Goal: Transaction & Acquisition: Book appointment/travel/reservation

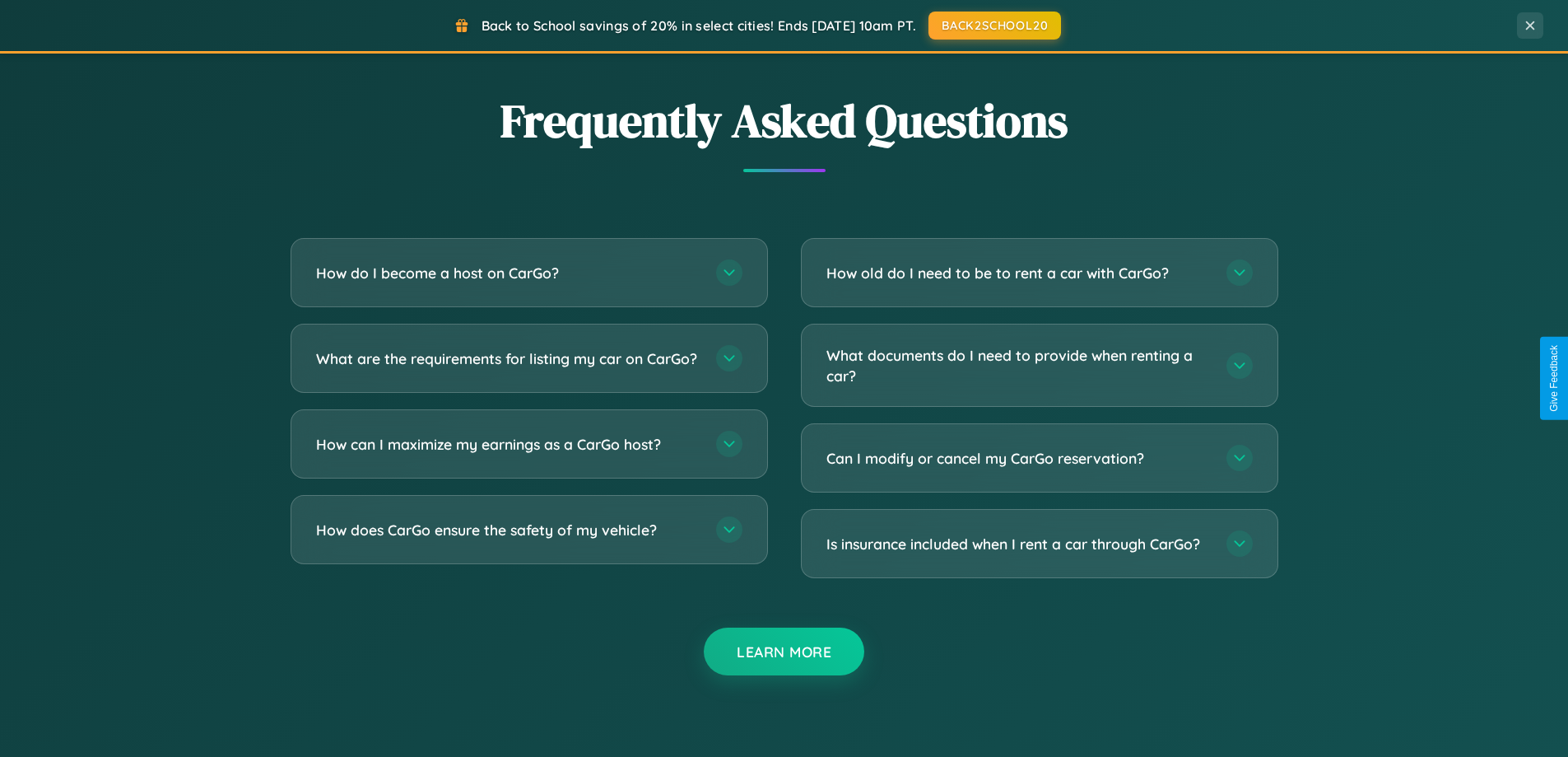
scroll to position [3169, 0]
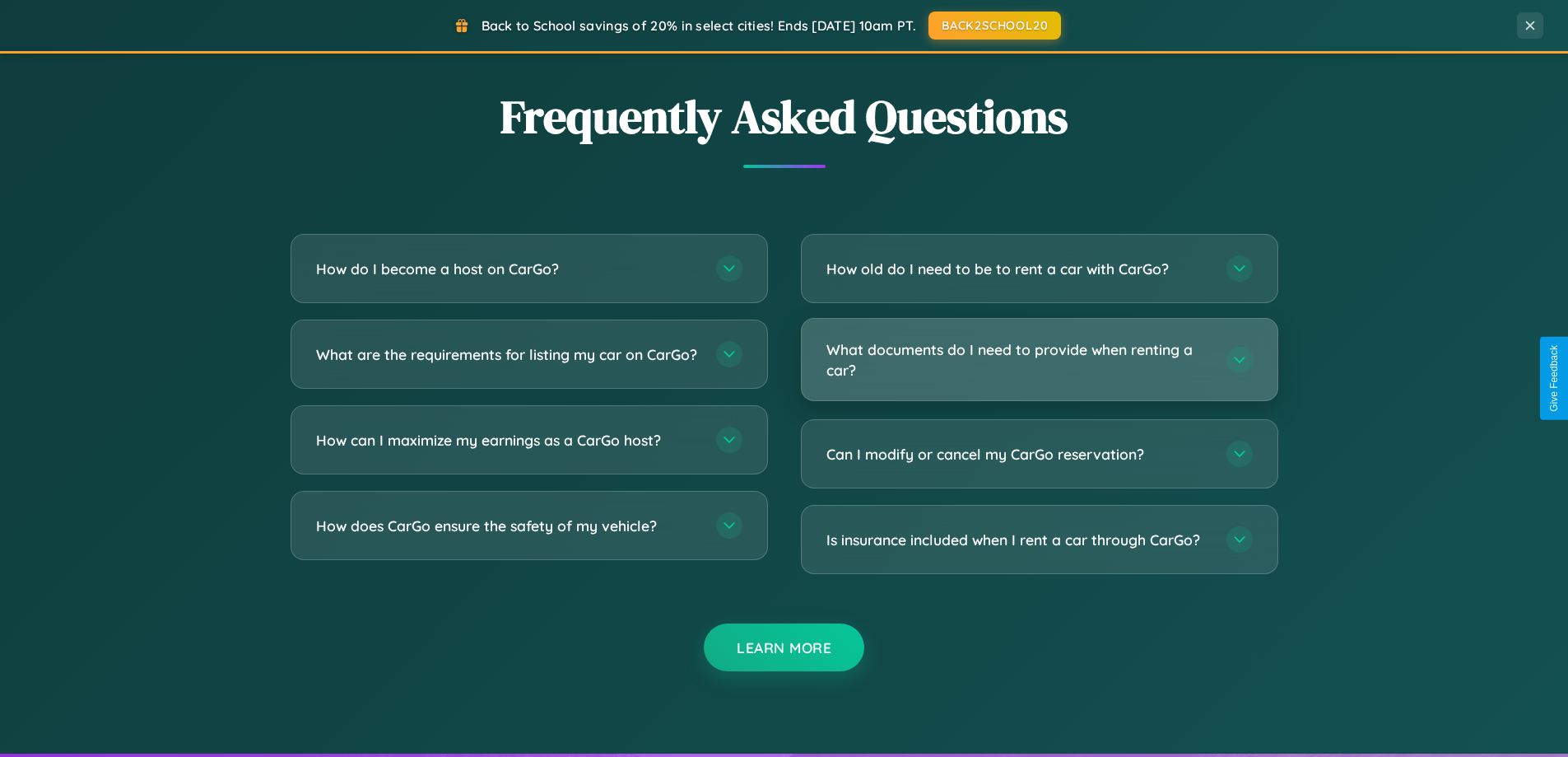
click at [1039, 359] on h3 "What documents do I need to provide when renting a car?" at bounding box center [1019, 360] width 384 height 41
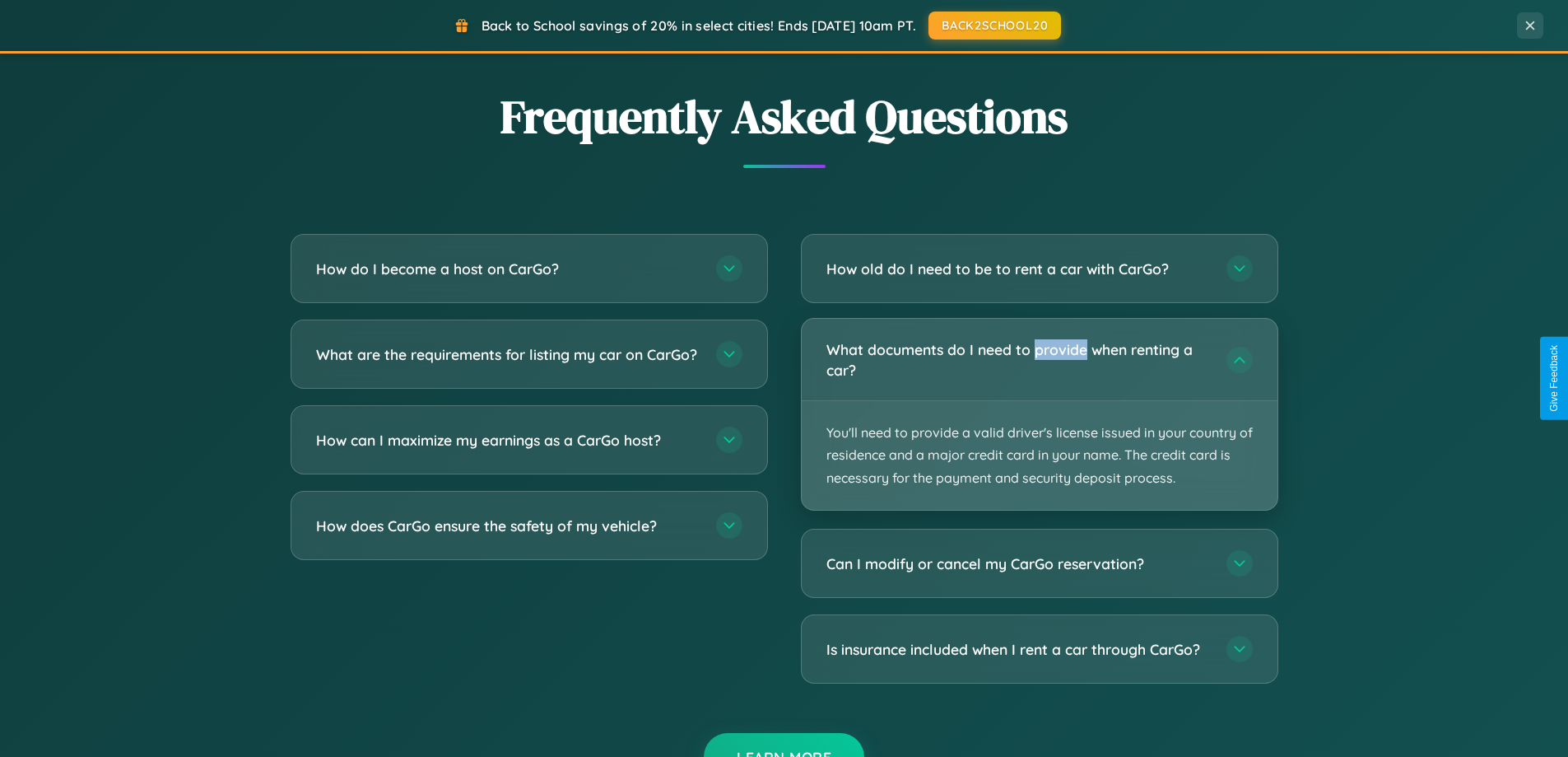
click at [1039, 414] on p "You'll need to provide a valid driver's license issued in your country of resid…" at bounding box center [1040, 455] width 476 height 109
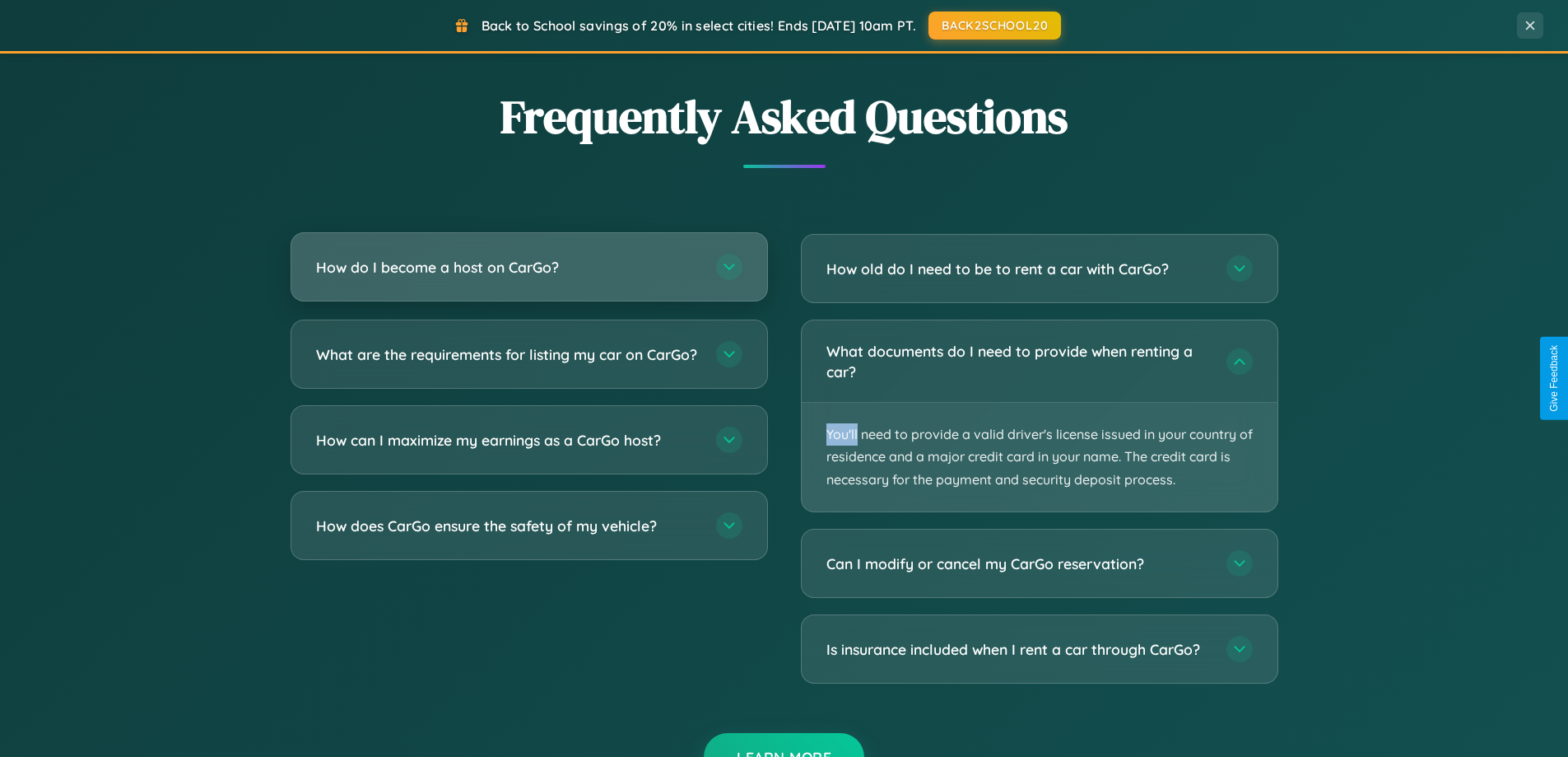
click at [529, 268] on h3 "How do I become a host on CarGo?" at bounding box center [509, 267] width 384 height 20
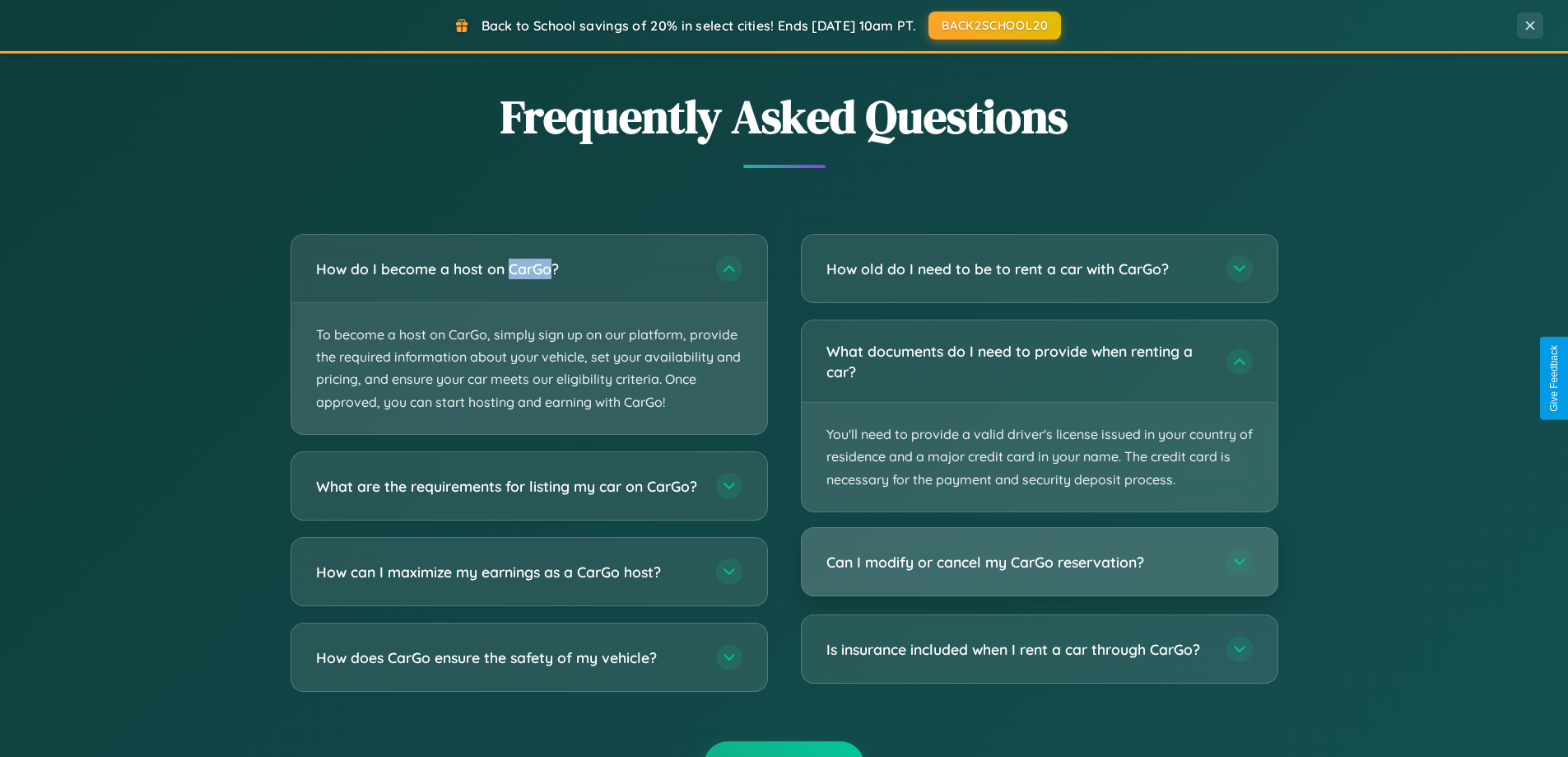
click at [1039, 561] on h3 "Can I modify or cancel my CarGo reservation?" at bounding box center [1019, 562] width 384 height 20
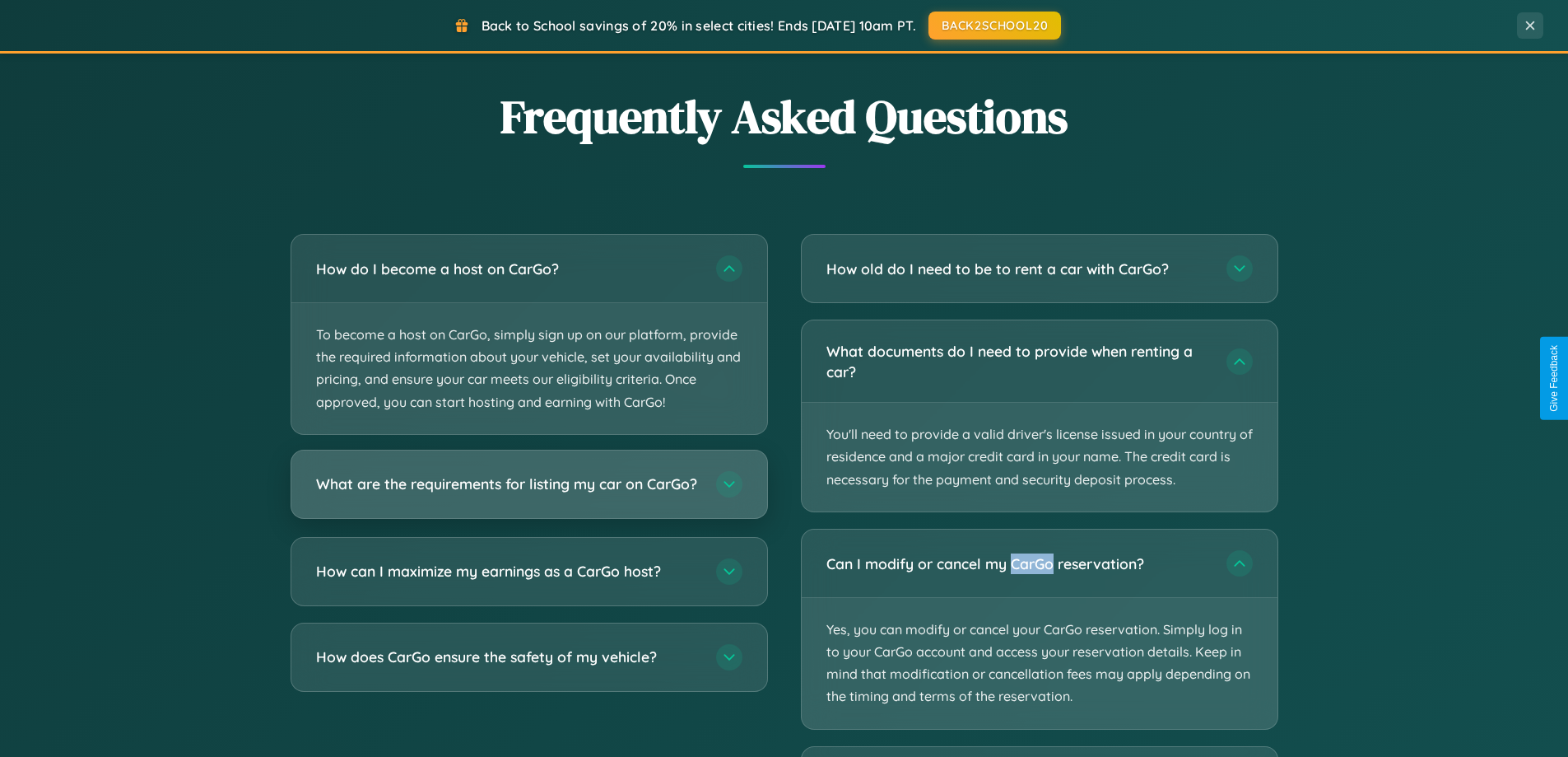
click at [529, 492] on h3 "What are the requirements for listing my car on CarGo?" at bounding box center [509, 484] width 384 height 20
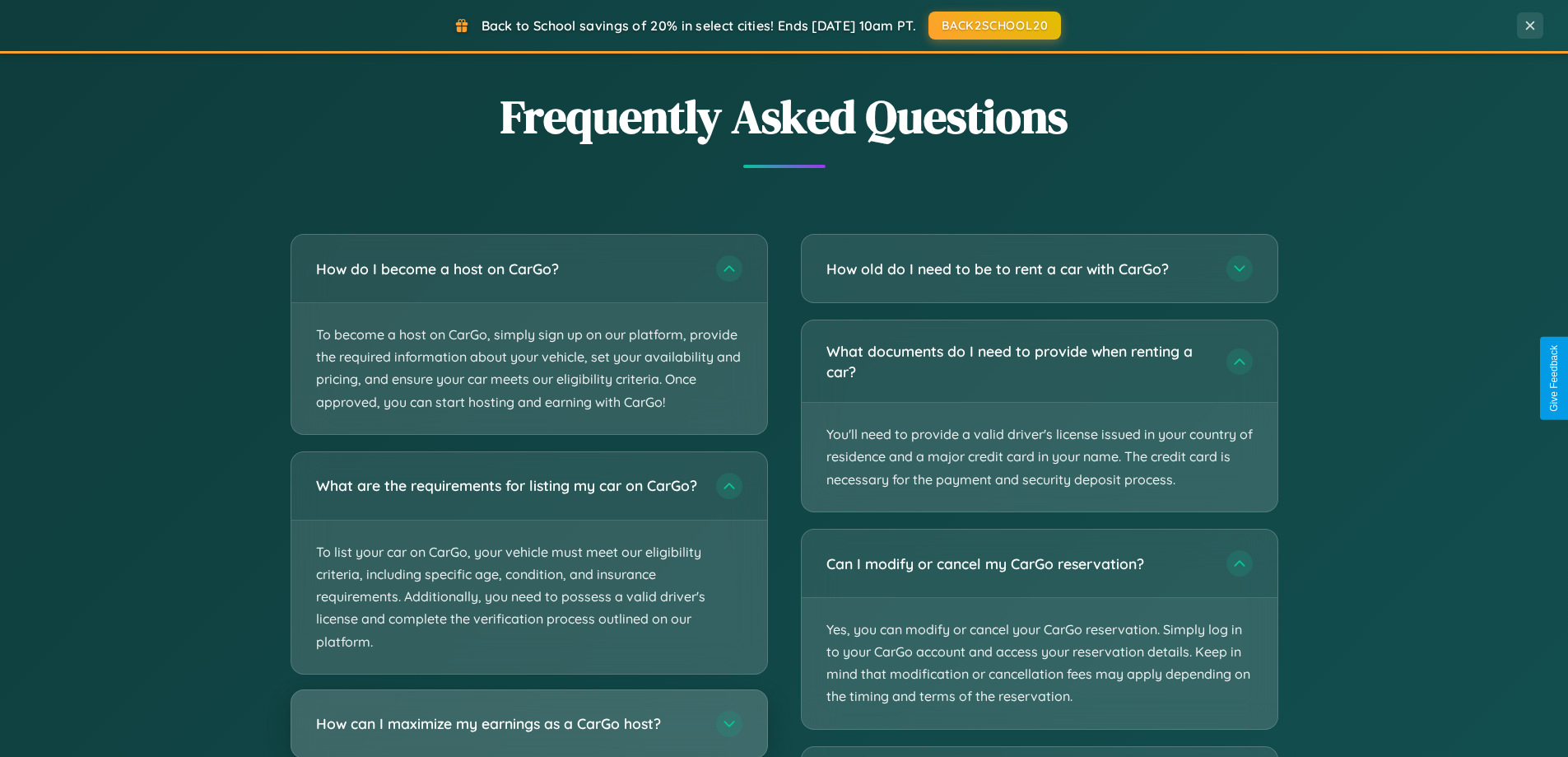
click at [529, 730] on h3 "How can I maximize my earnings as a CarGo host?" at bounding box center [509, 724] width 384 height 20
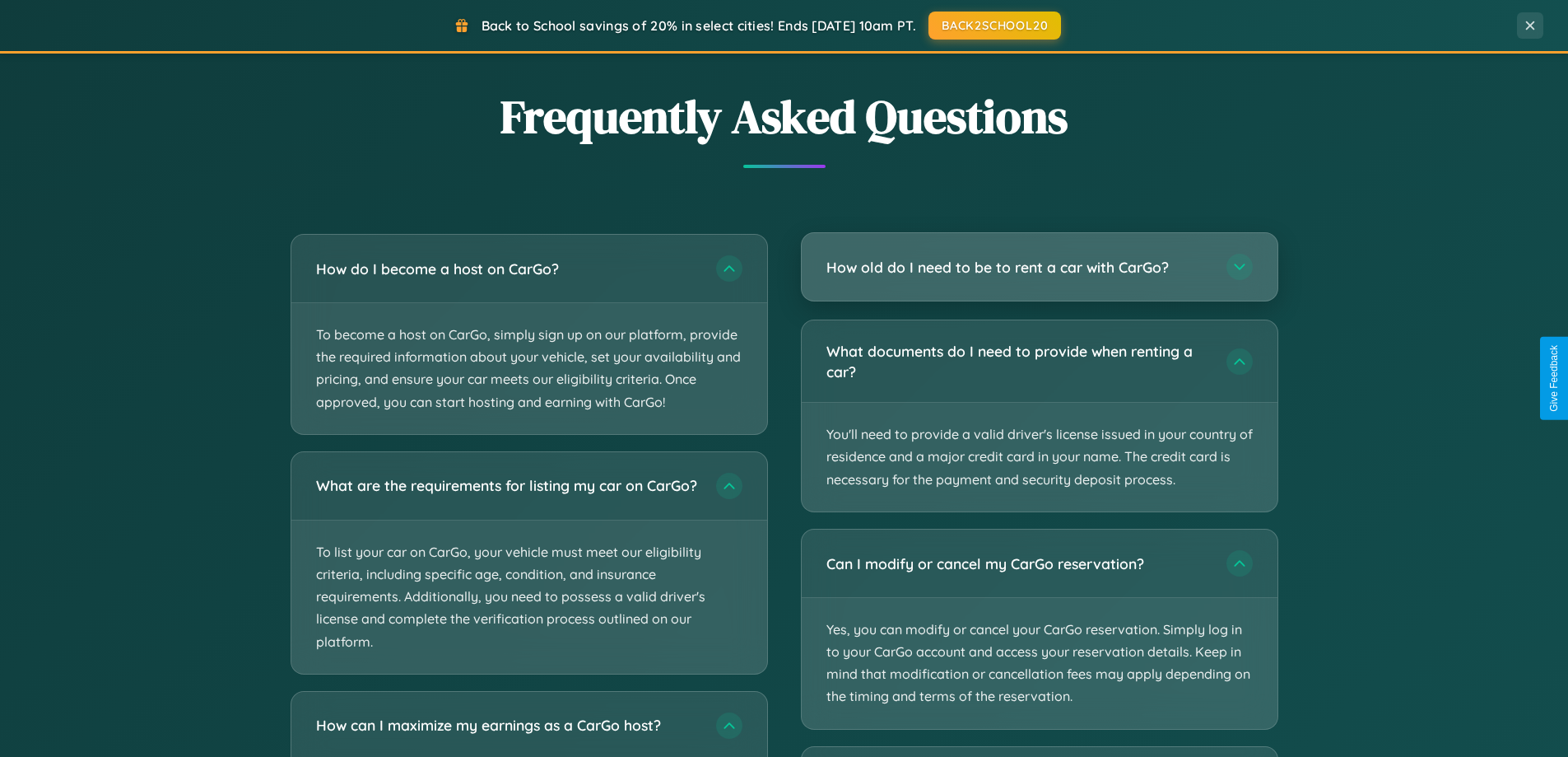
click at [1039, 267] on h3 "How old do I need to be to rent a car with CarGo?" at bounding box center [1019, 267] width 384 height 20
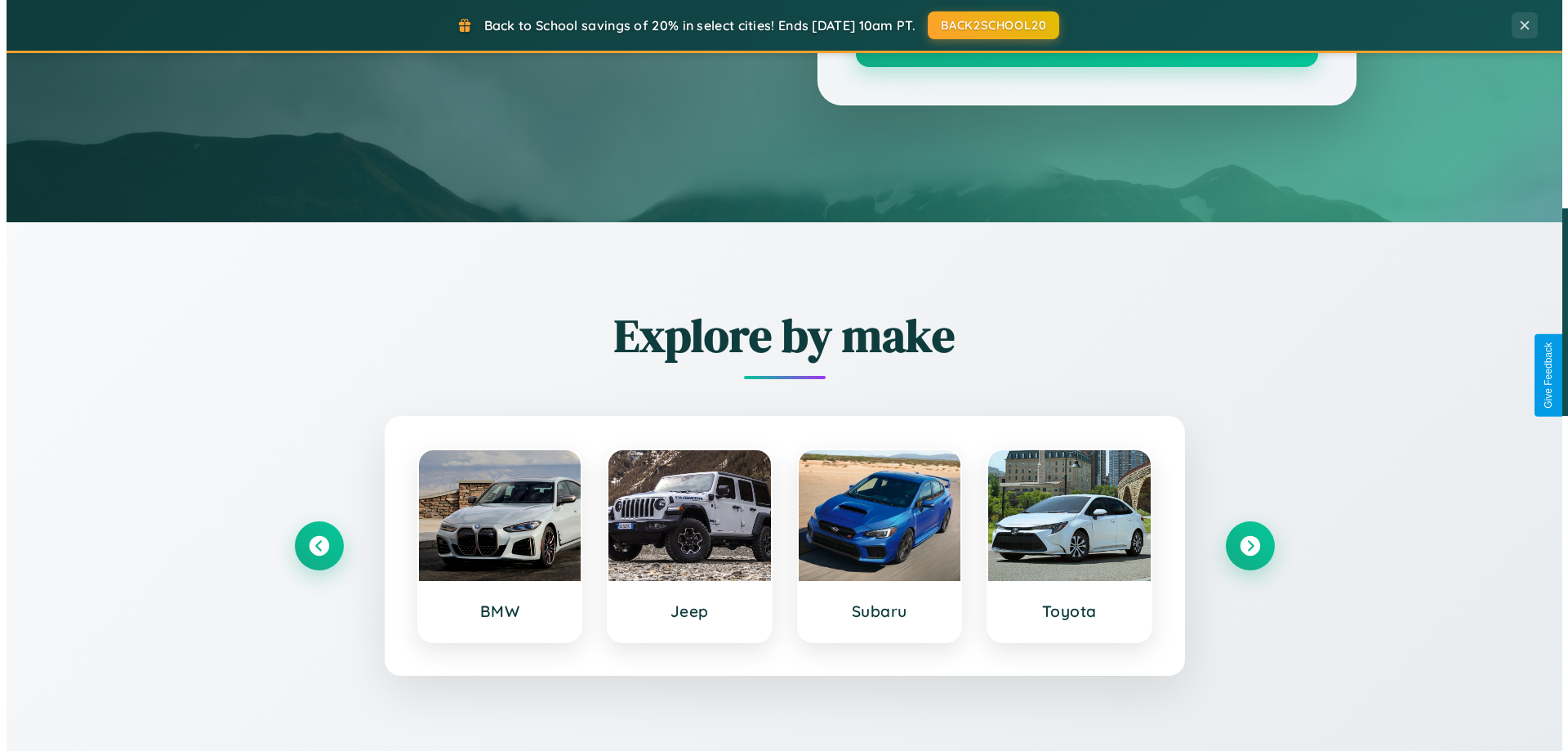
scroll to position [0, 0]
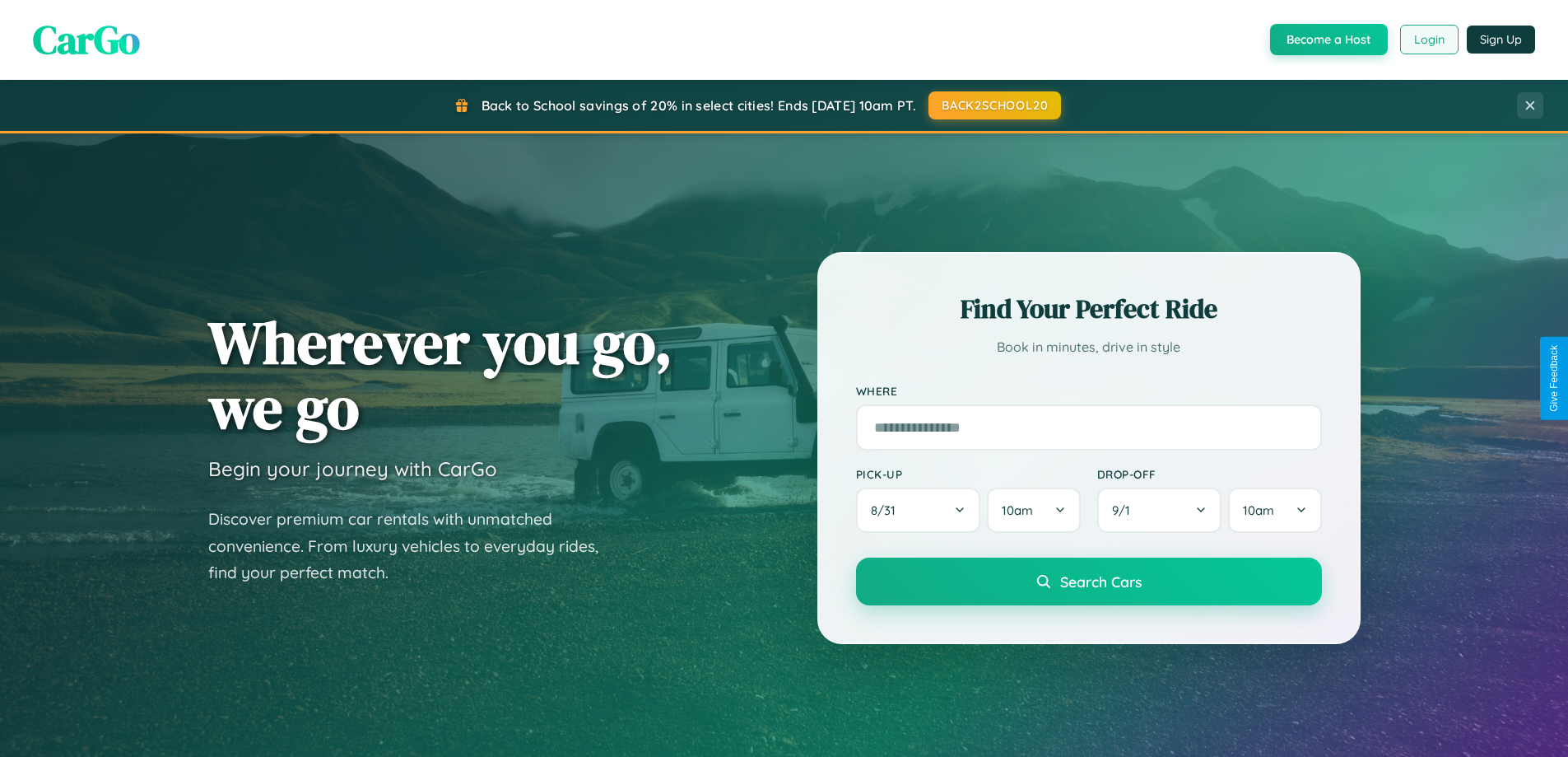
click at [1429, 40] on button "Login" at bounding box center [1429, 40] width 58 height 30
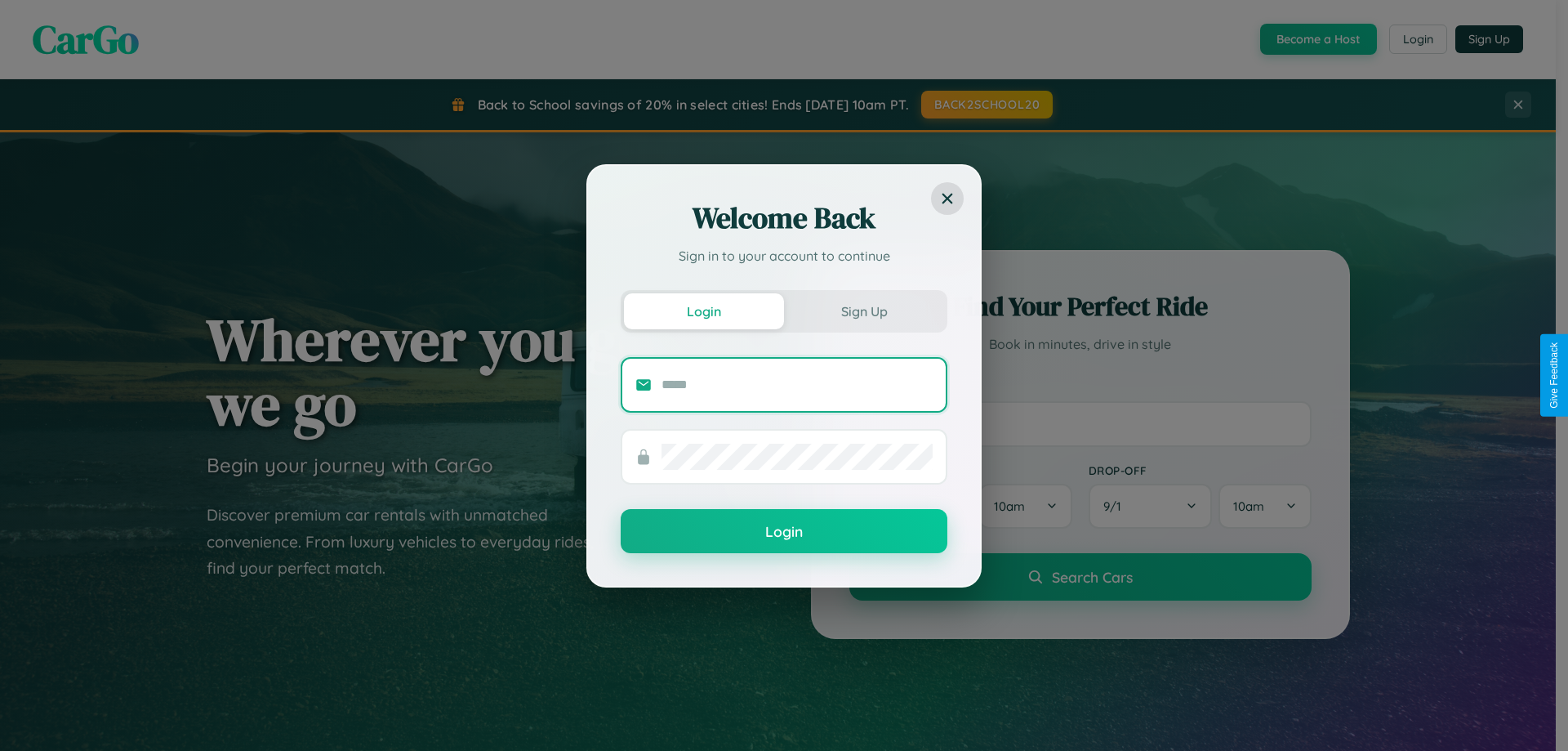
click at [797, 384] on input "text" at bounding box center [797, 385] width 271 height 27
type input "**********"
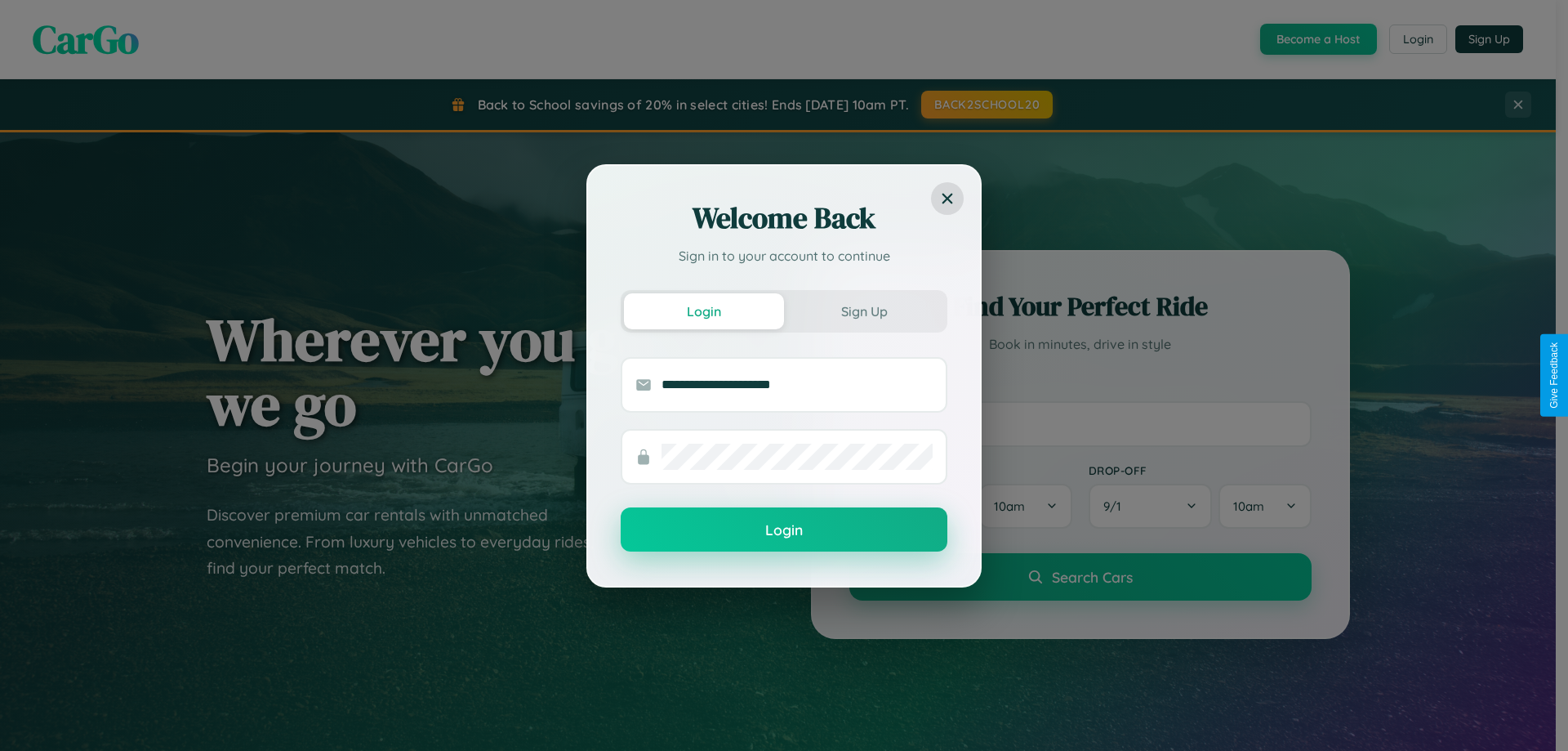
click at [784, 530] on button "Login" at bounding box center [784, 529] width 327 height 44
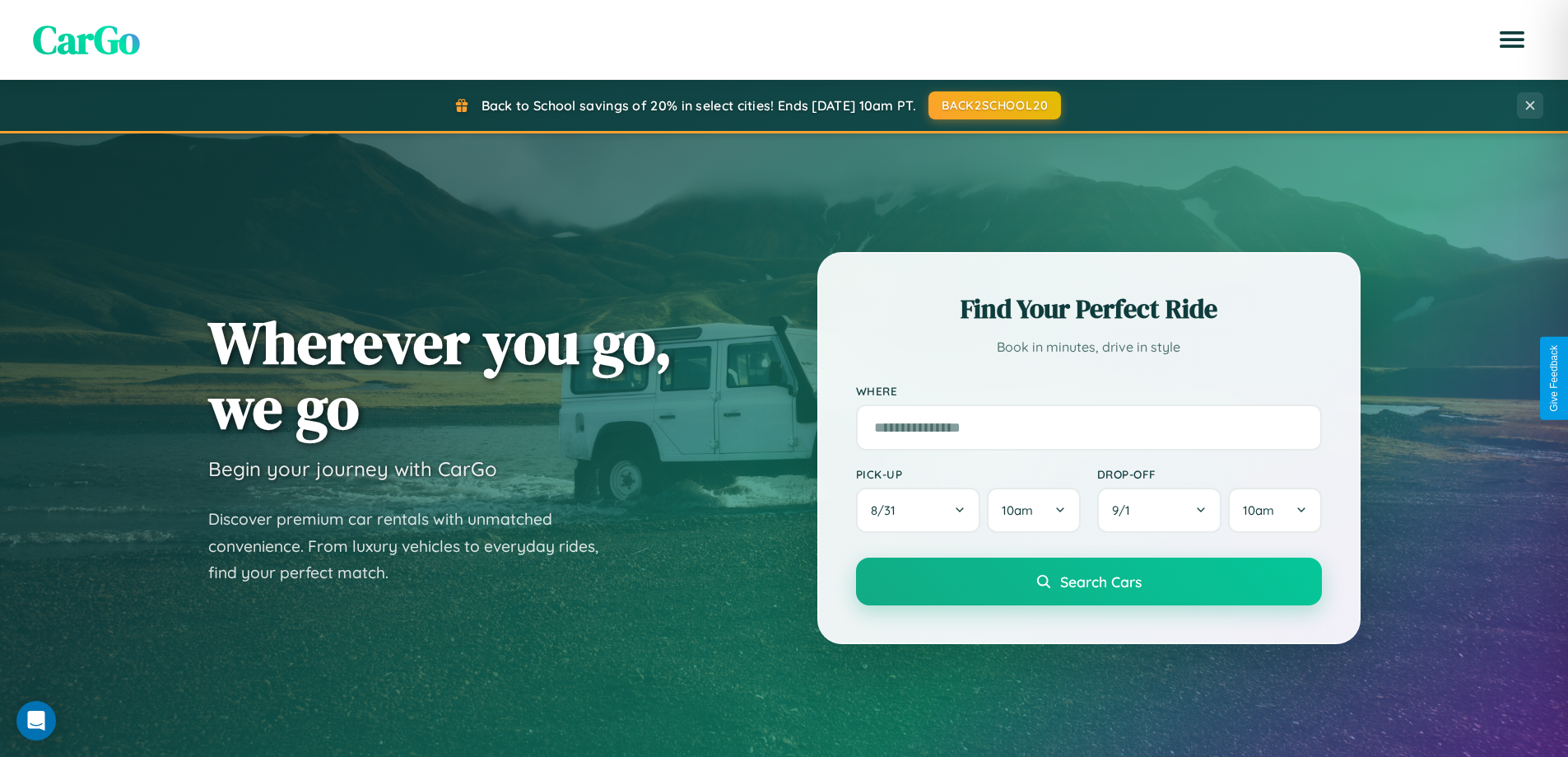
scroll to position [710, 0]
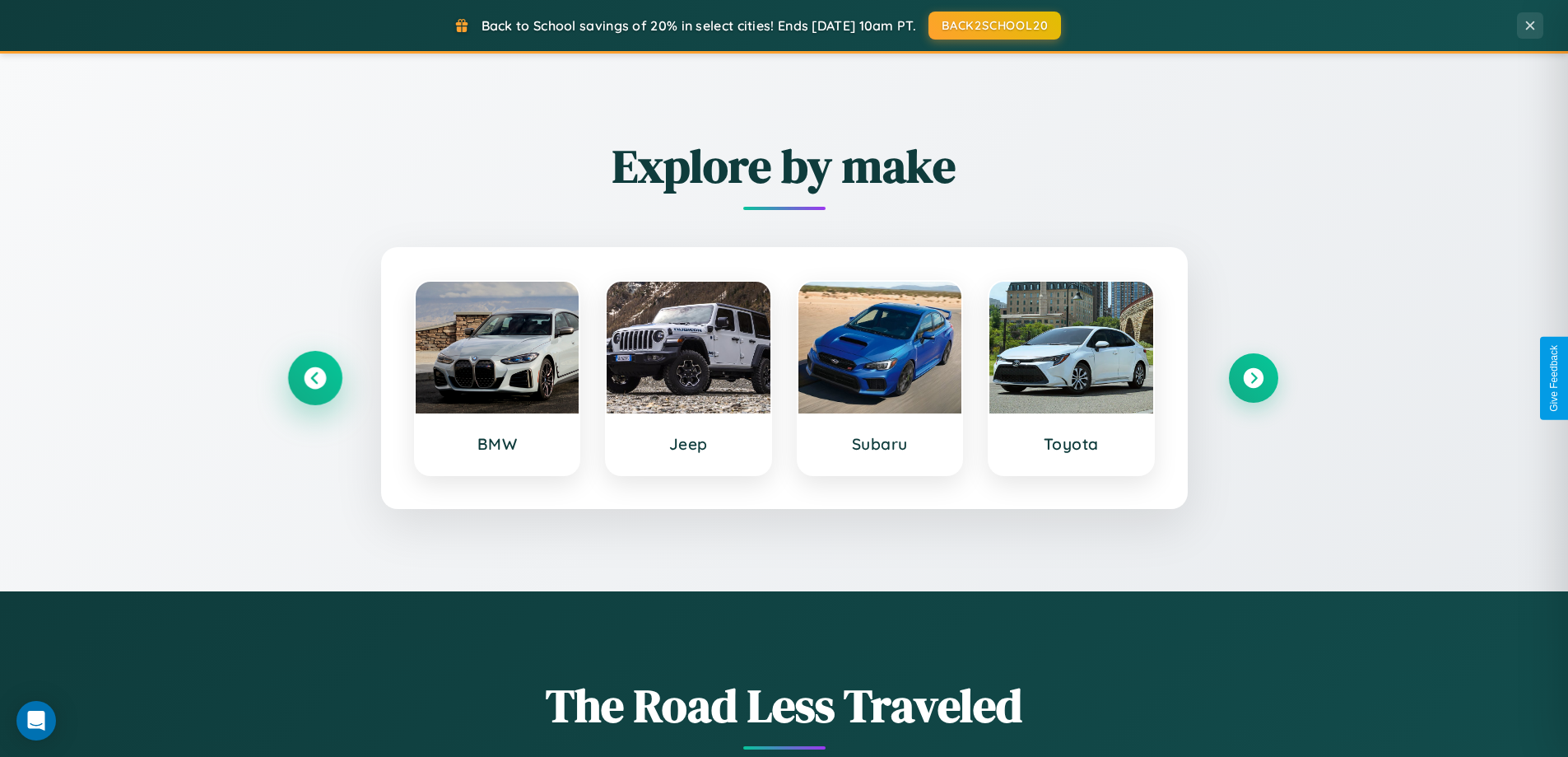
click at [315, 378] on icon at bounding box center [315, 378] width 22 height 22
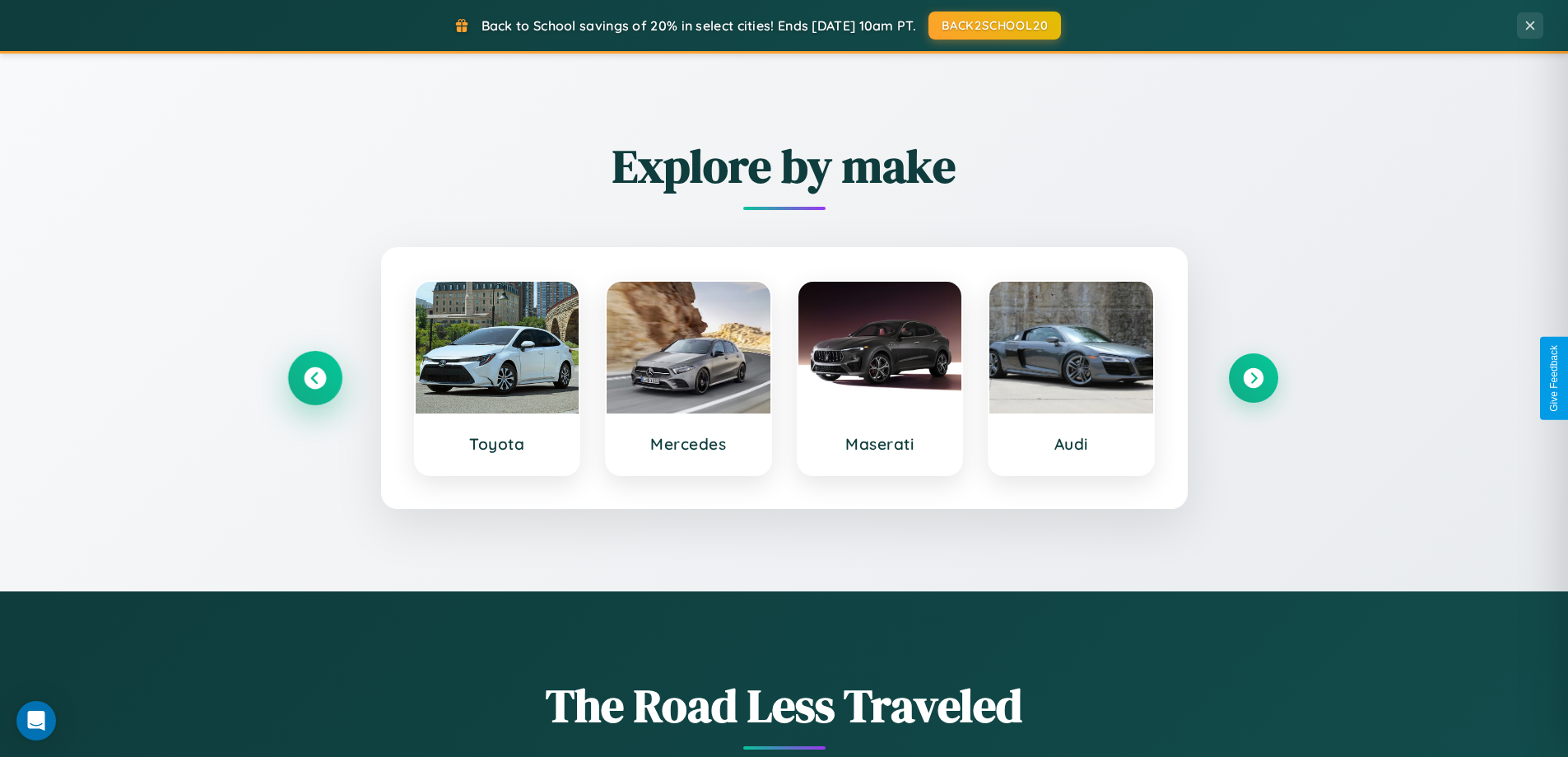
click at [315, 378] on icon at bounding box center [315, 378] width 22 height 22
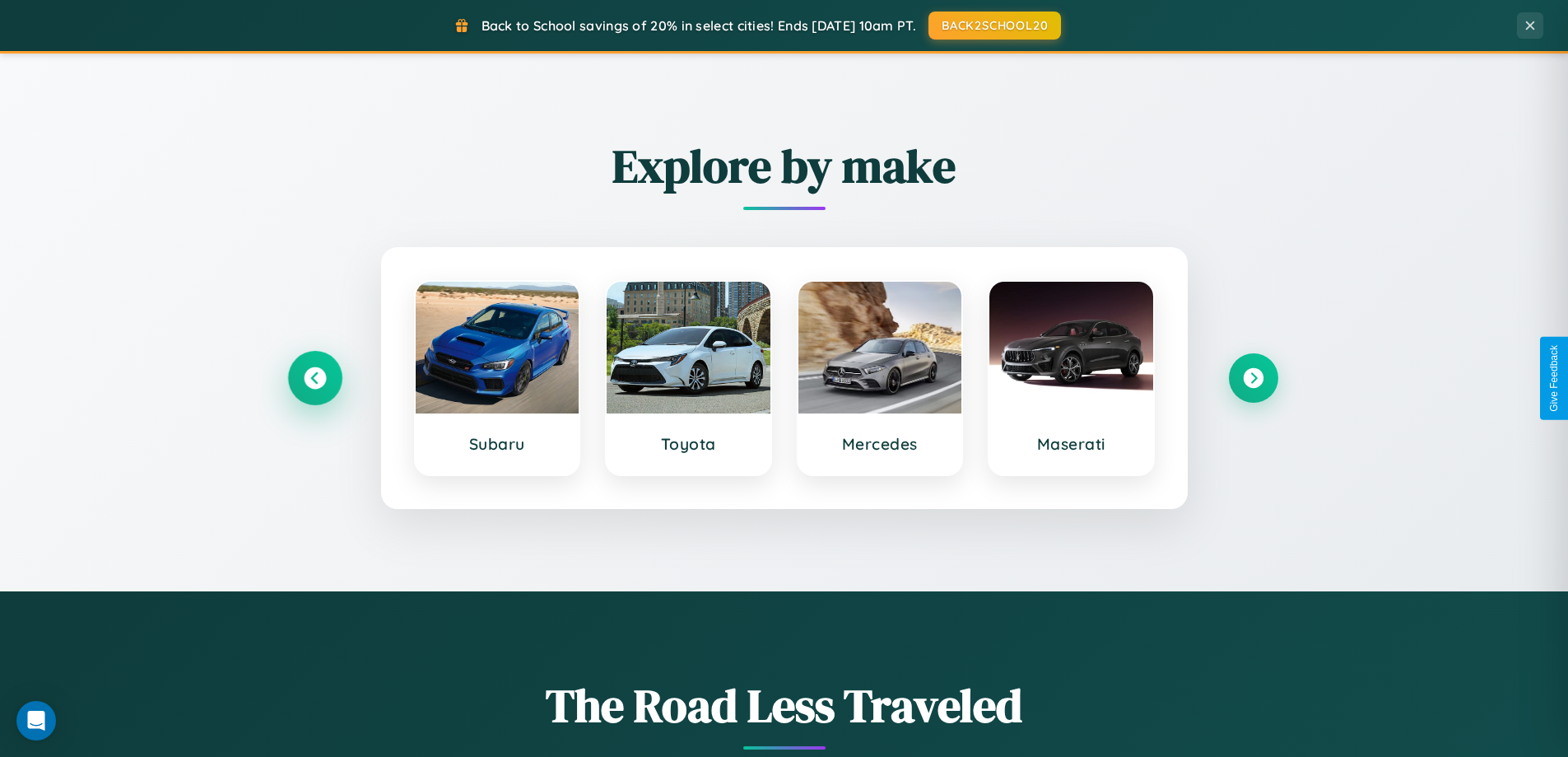
scroll to position [2646, 0]
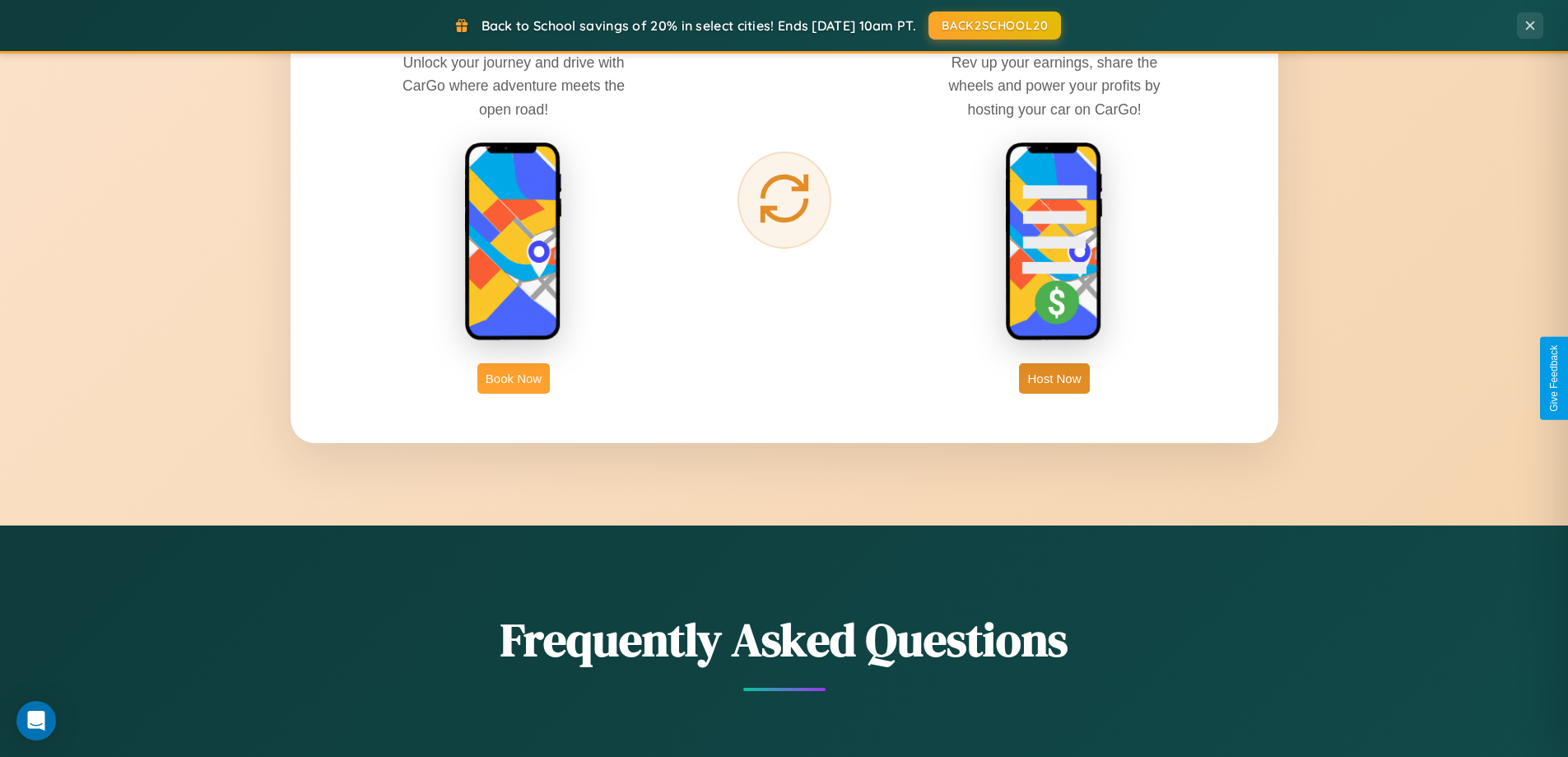
click at [514, 378] on button "Book Now" at bounding box center [513, 378] width 73 height 30
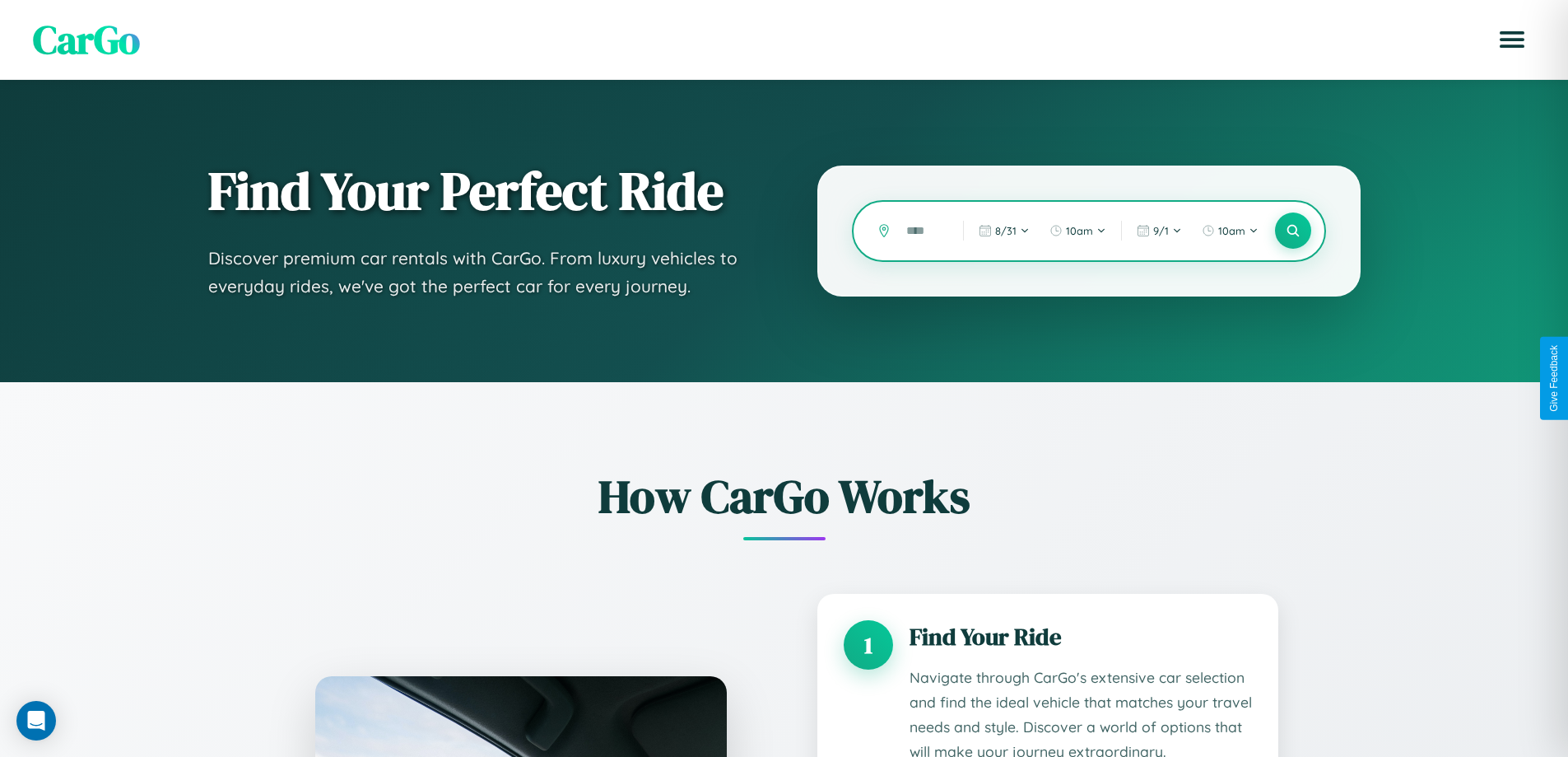
click at [923, 231] on input "text" at bounding box center [922, 231] width 49 height 29
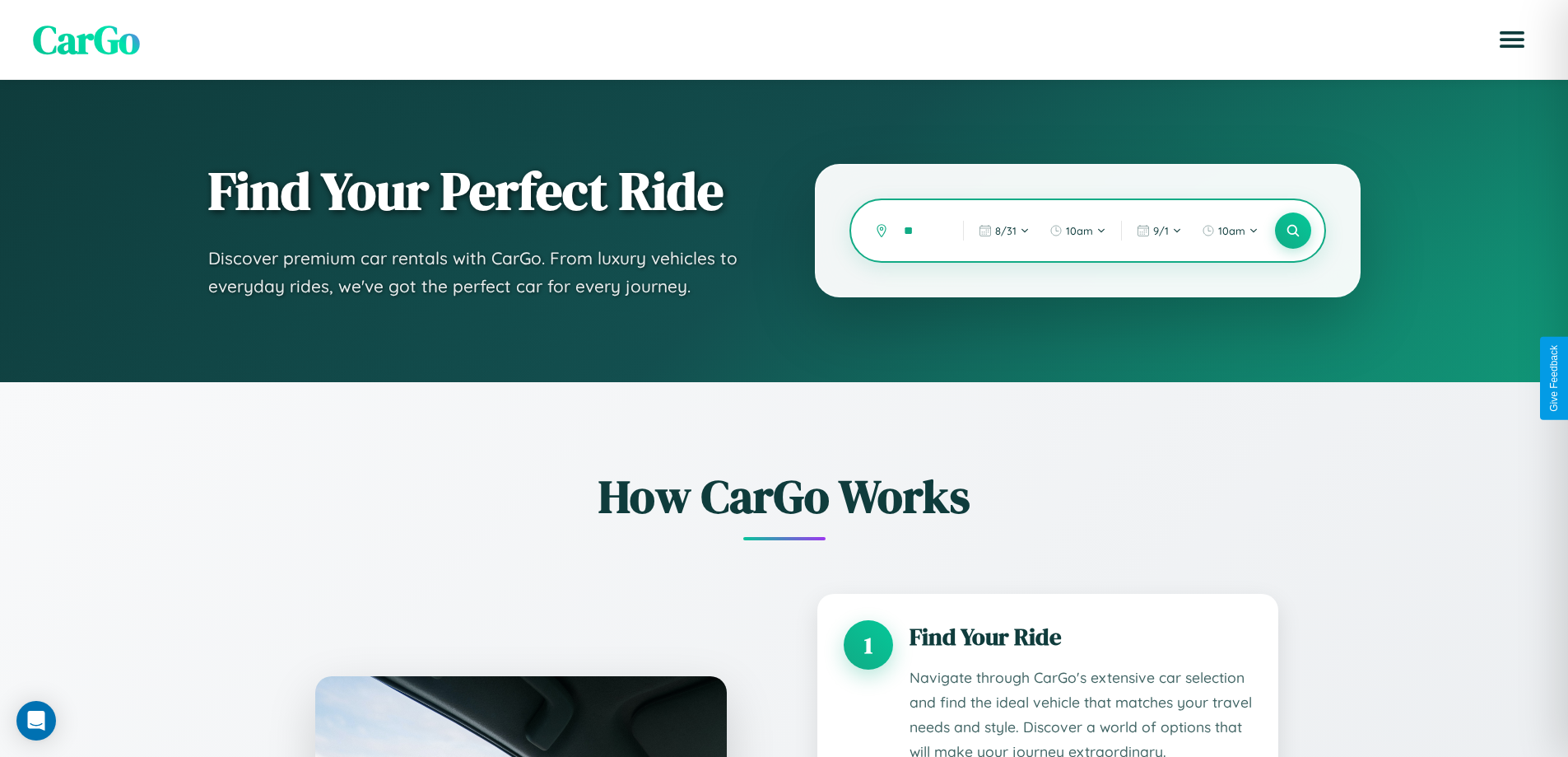
type input "*"
type input "********"
click at [1293, 231] on icon at bounding box center [1293, 231] width 16 height 16
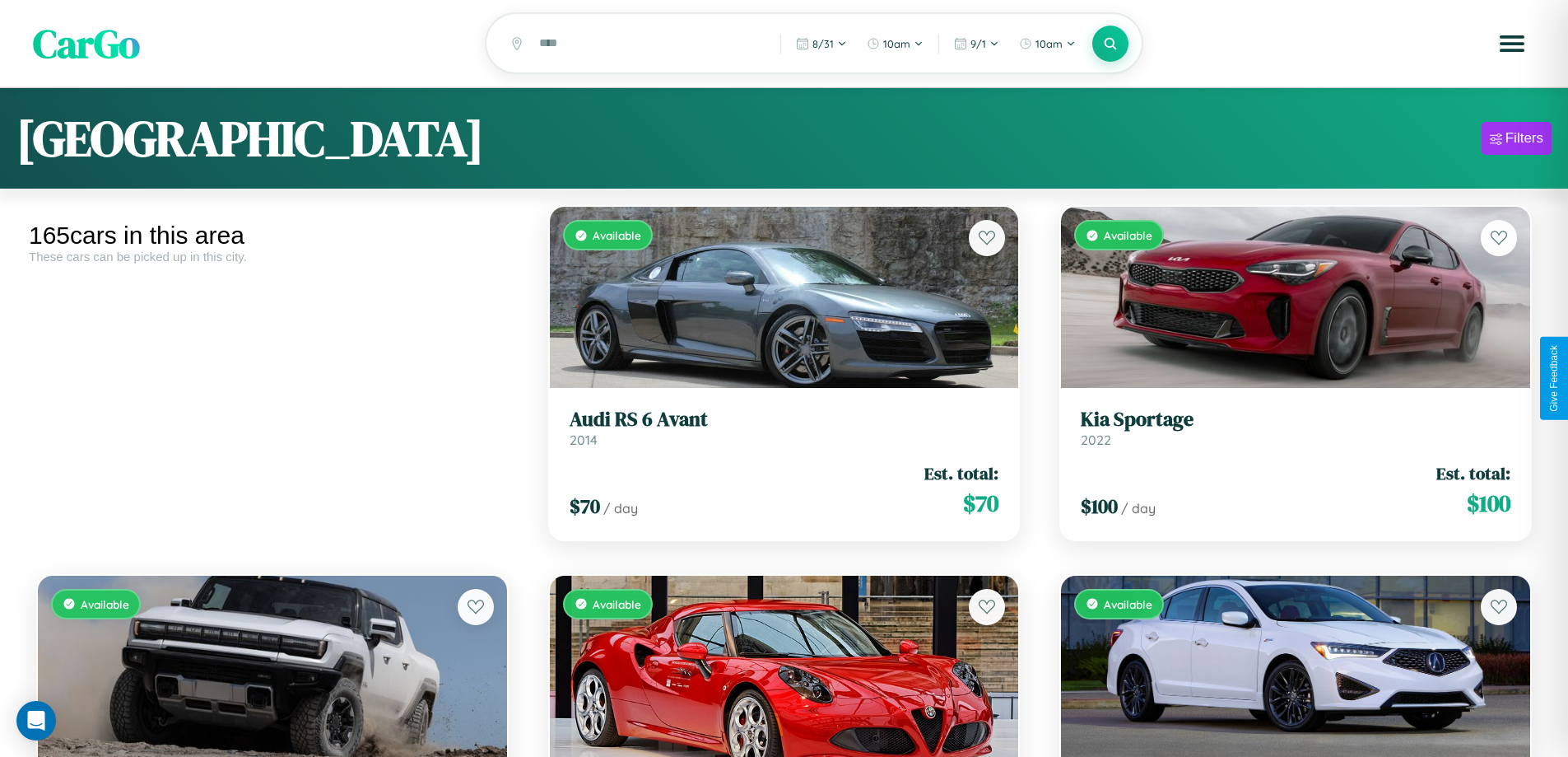
scroll to position [11295, 0]
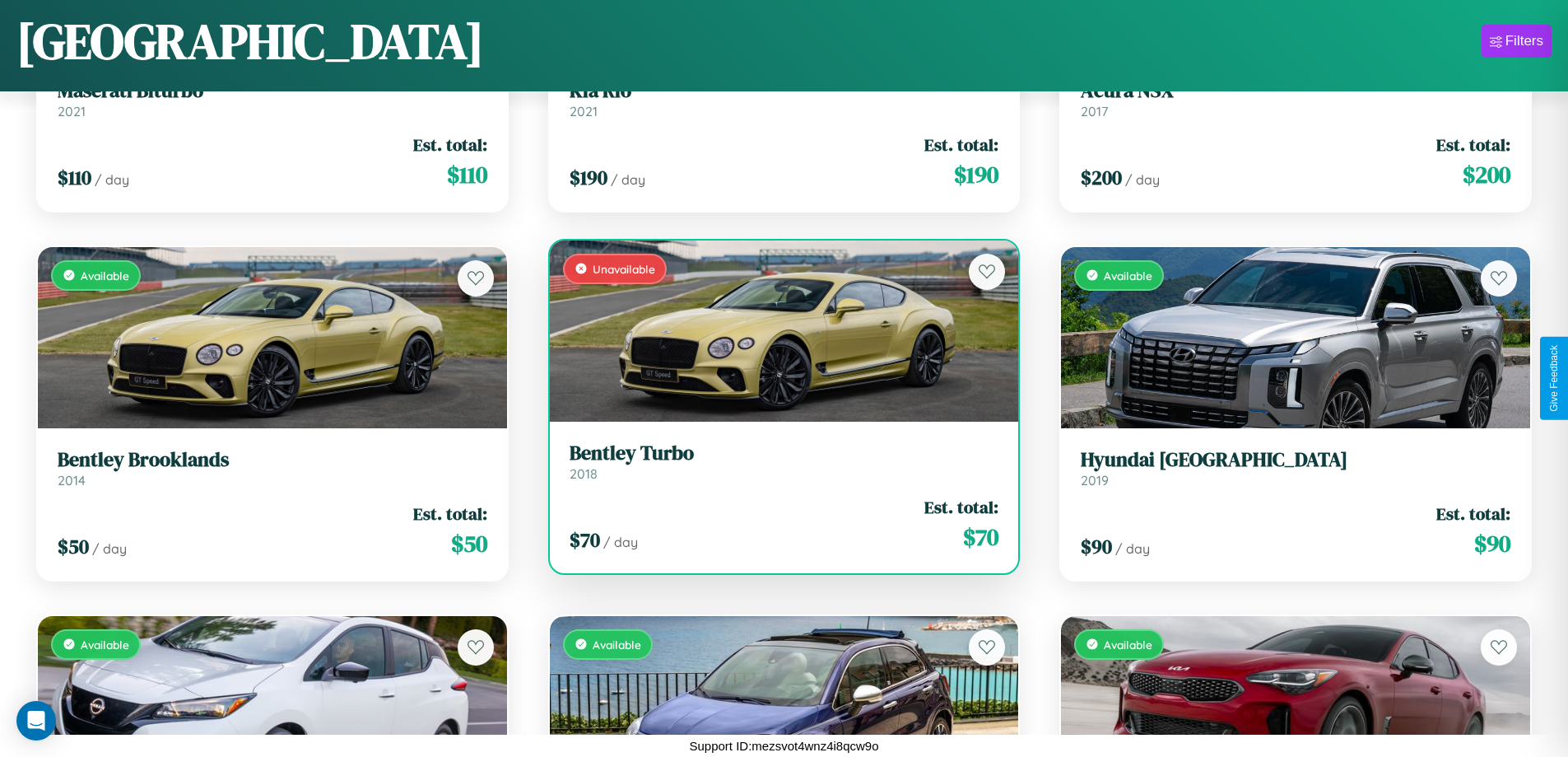
click at [777, 468] on link "Bentley Turbo 2018" at bounding box center [784, 462] width 430 height 41
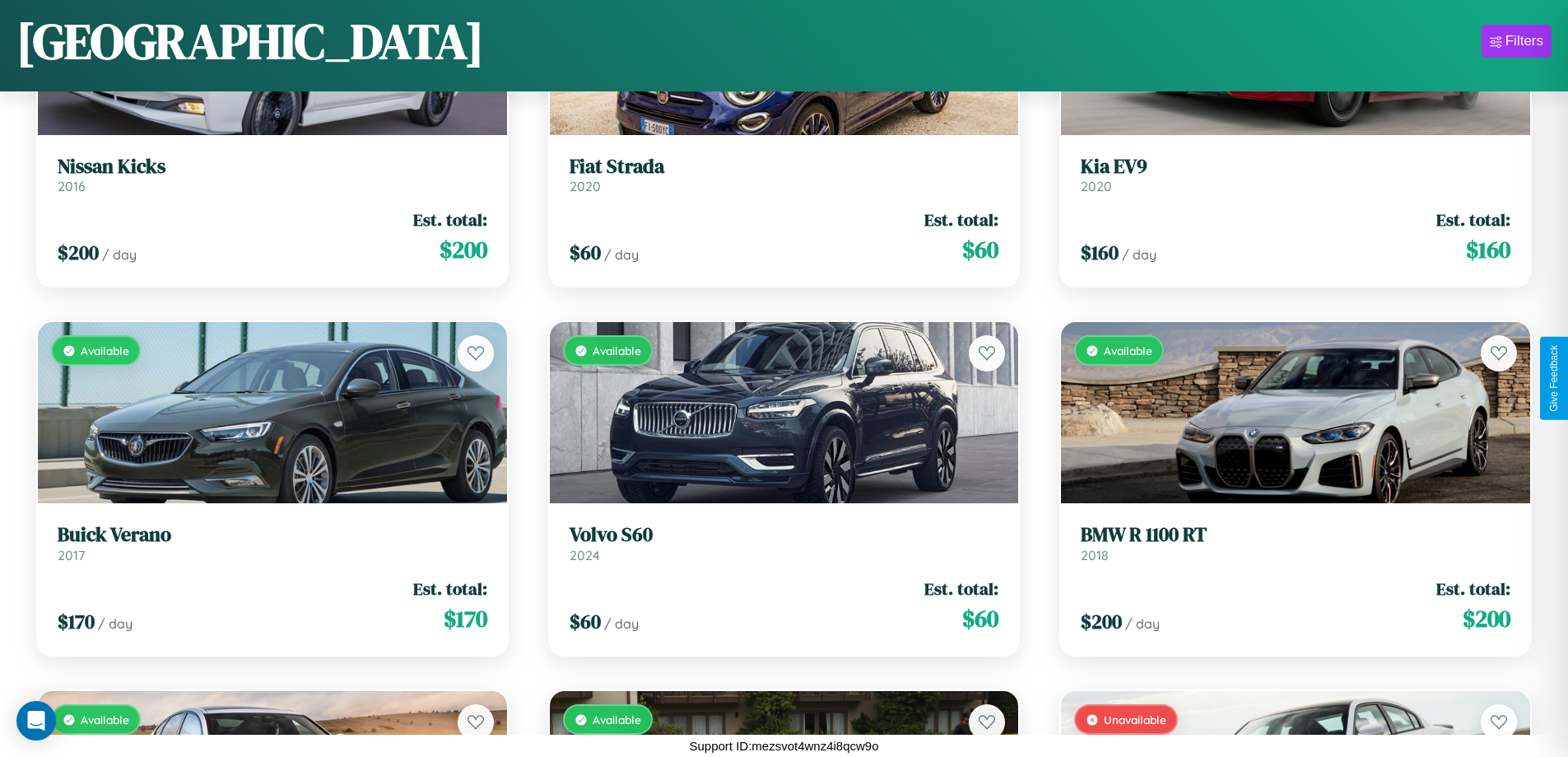
scroll to position [14615, 0]
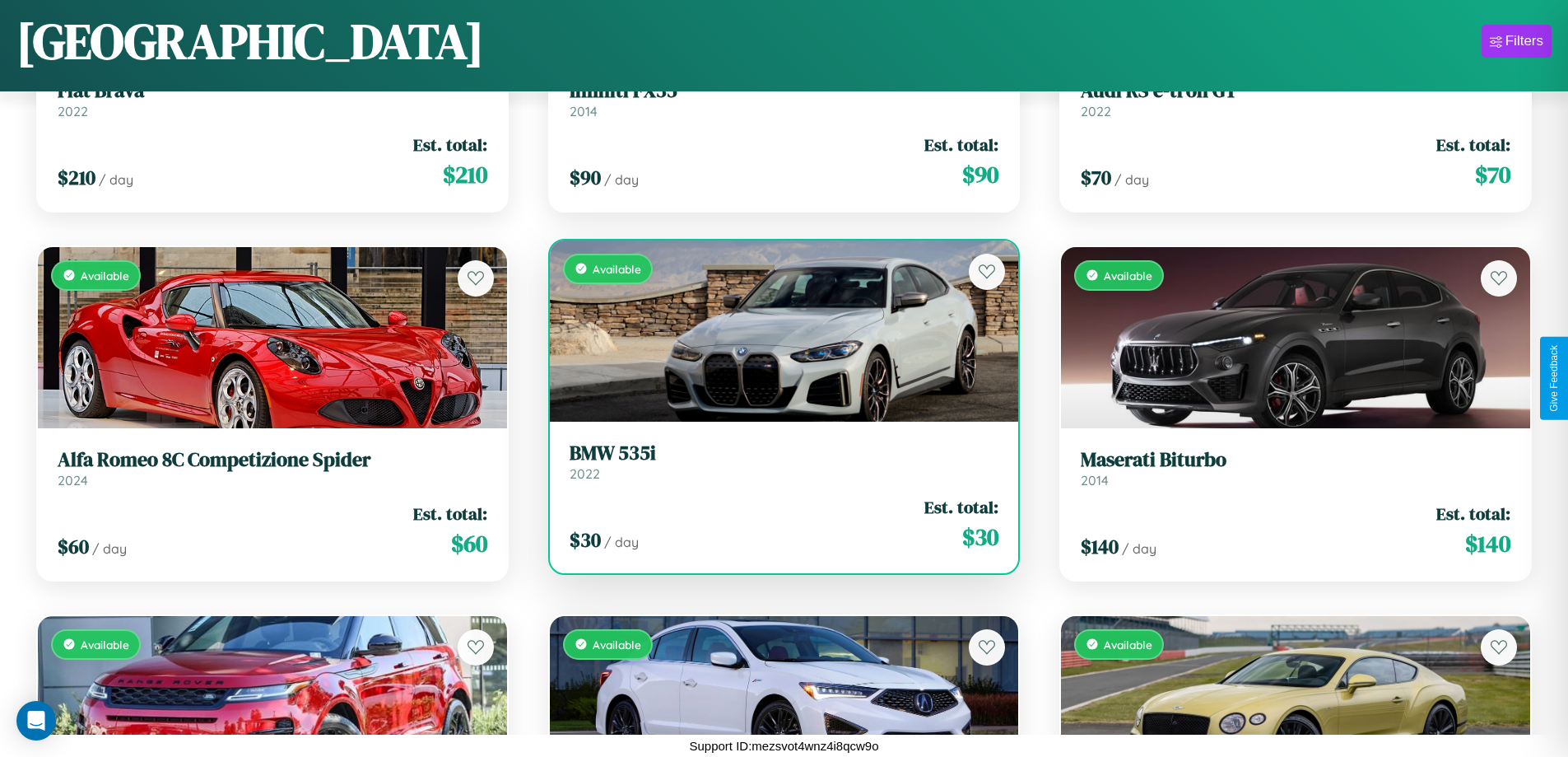
click at [777, 462] on h3 "BMW 535i" at bounding box center [784, 453] width 430 height 24
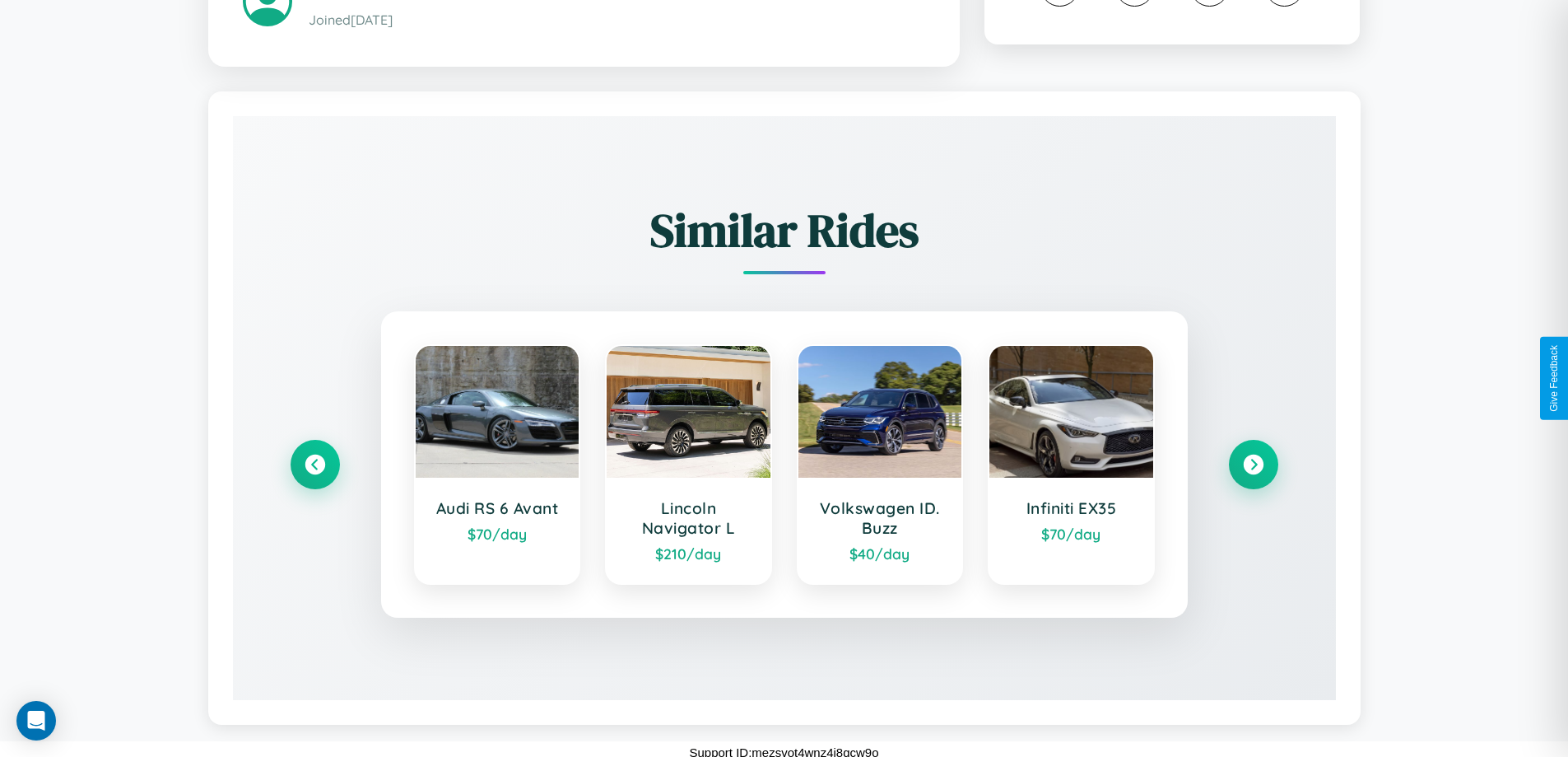
scroll to position [990, 0]
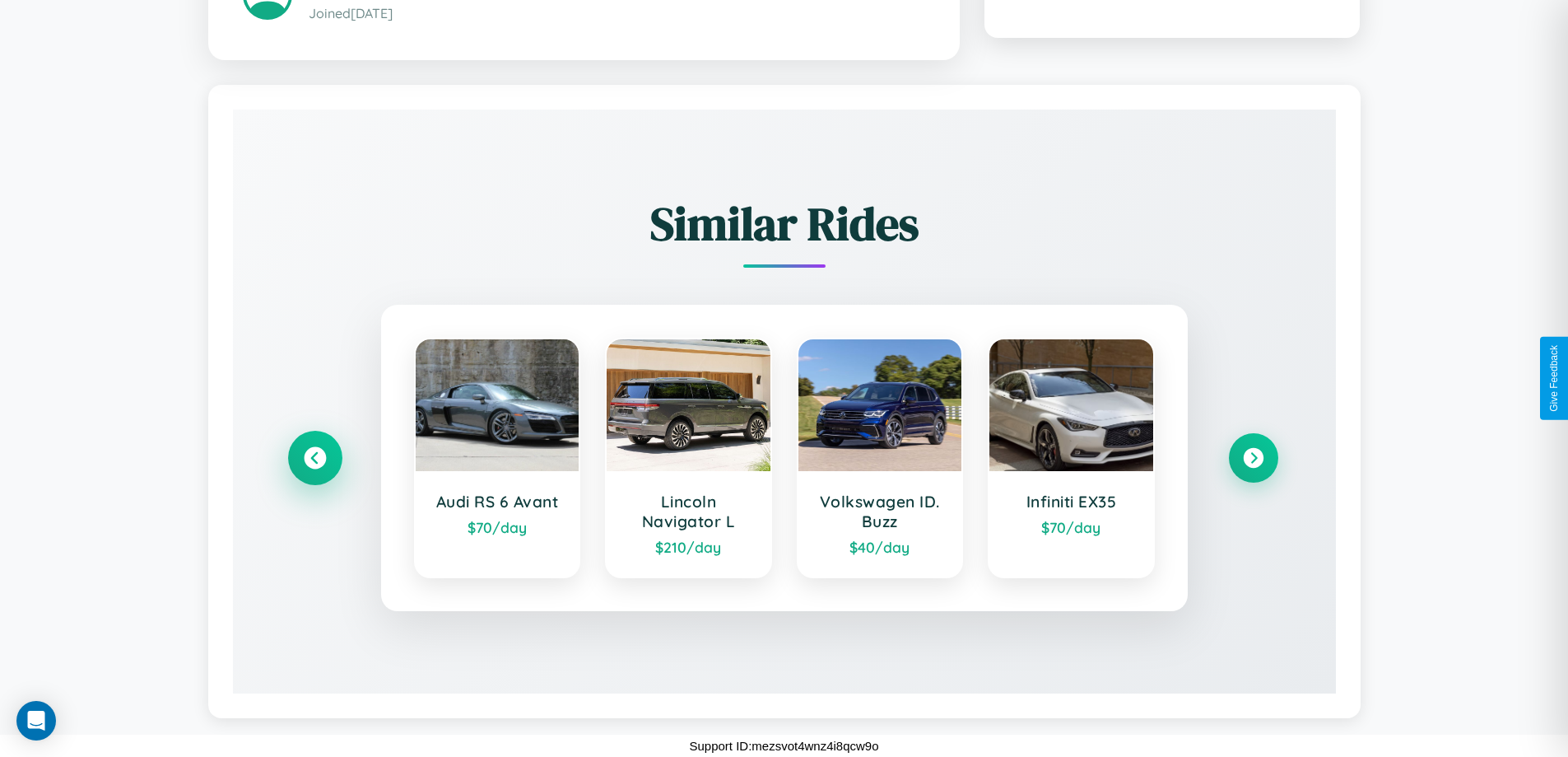
click at [315, 458] on icon at bounding box center [315, 458] width 22 height 22
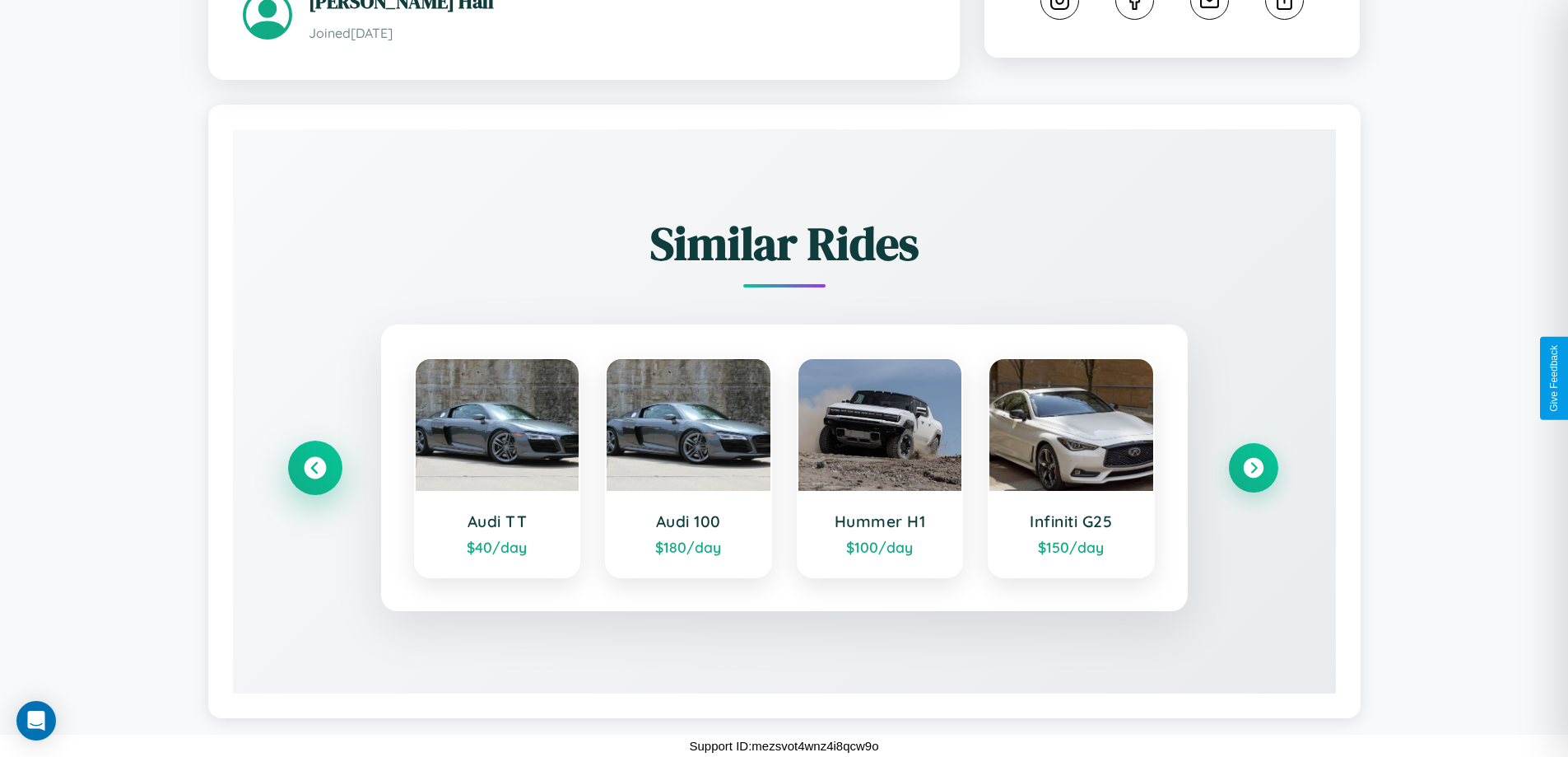
click at [315, 468] on icon at bounding box center [315, 468] width 22 height 22
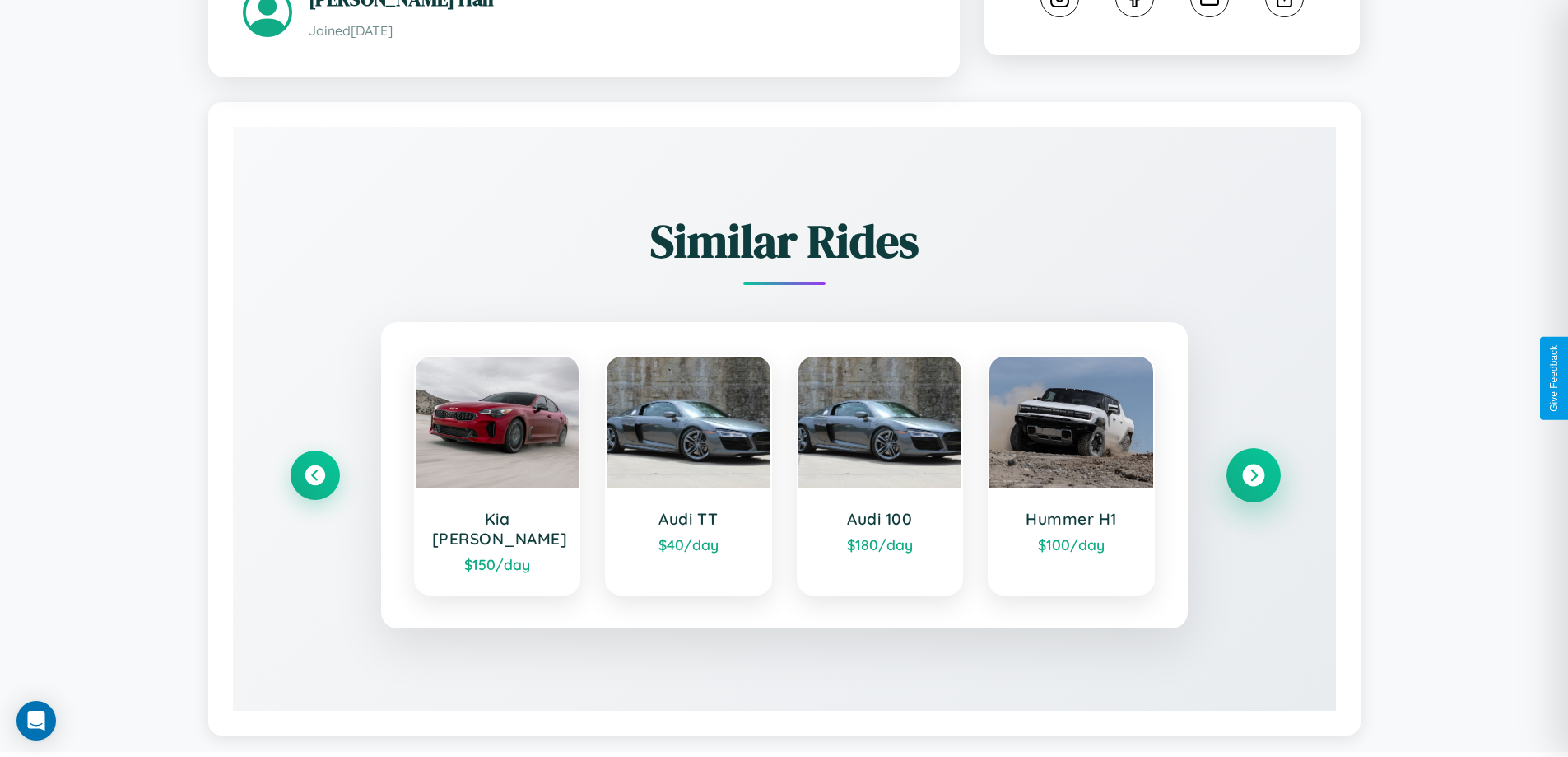
click at [1253, 468] on icon at bounding box center [1253, 475] width 22 height 22
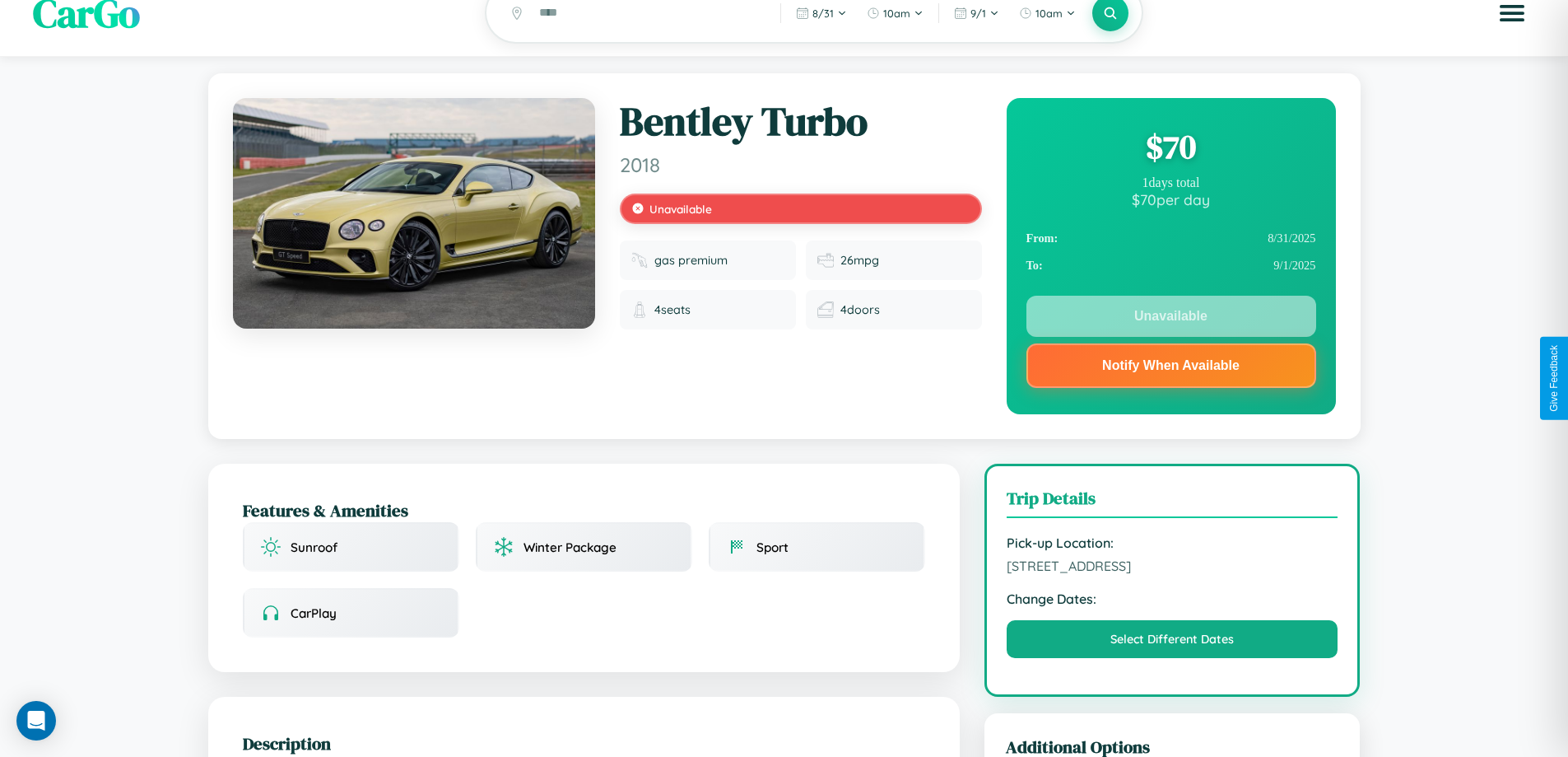
scroll to position [0, 0]
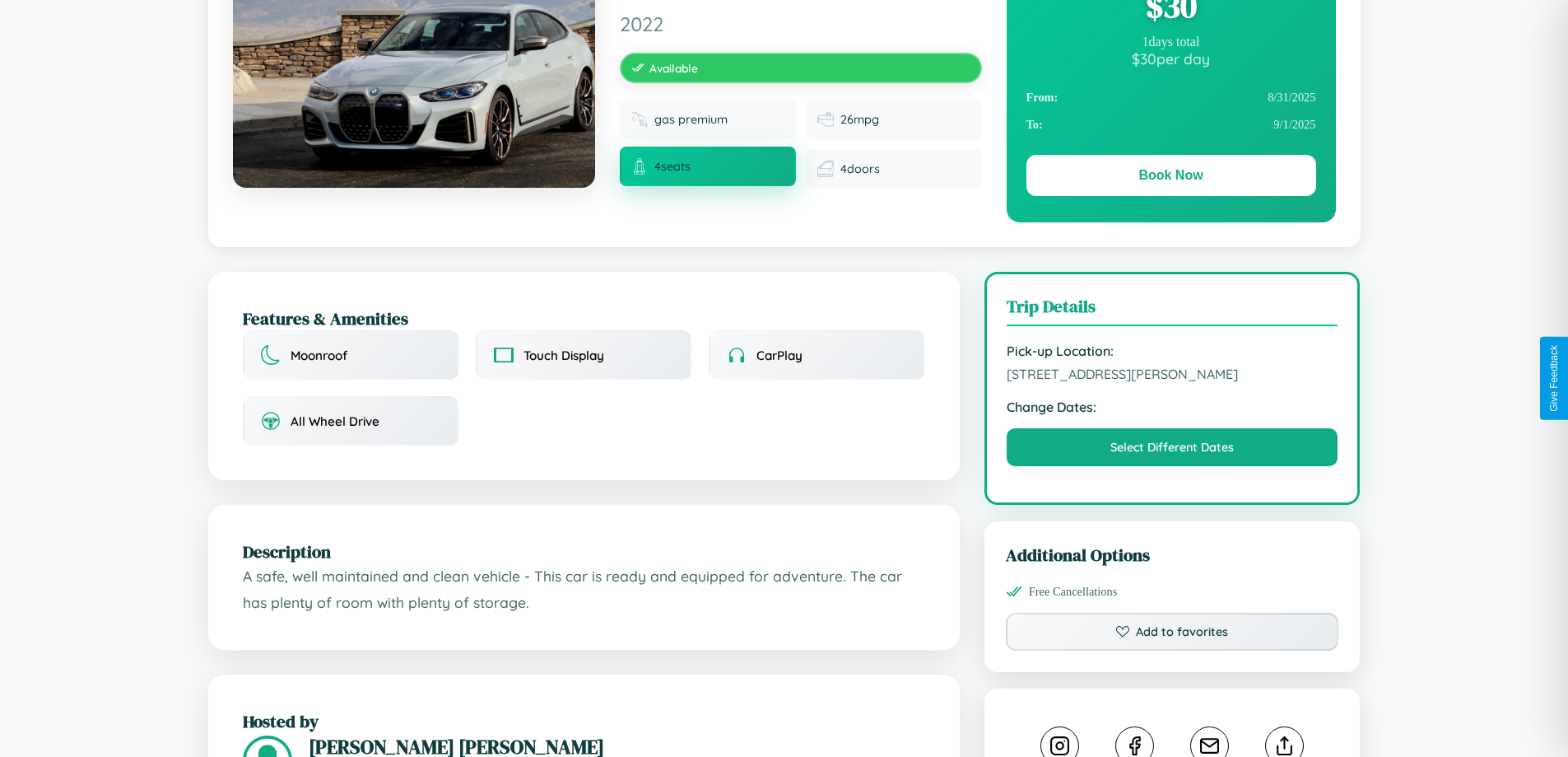
scroll to position [979, 0]
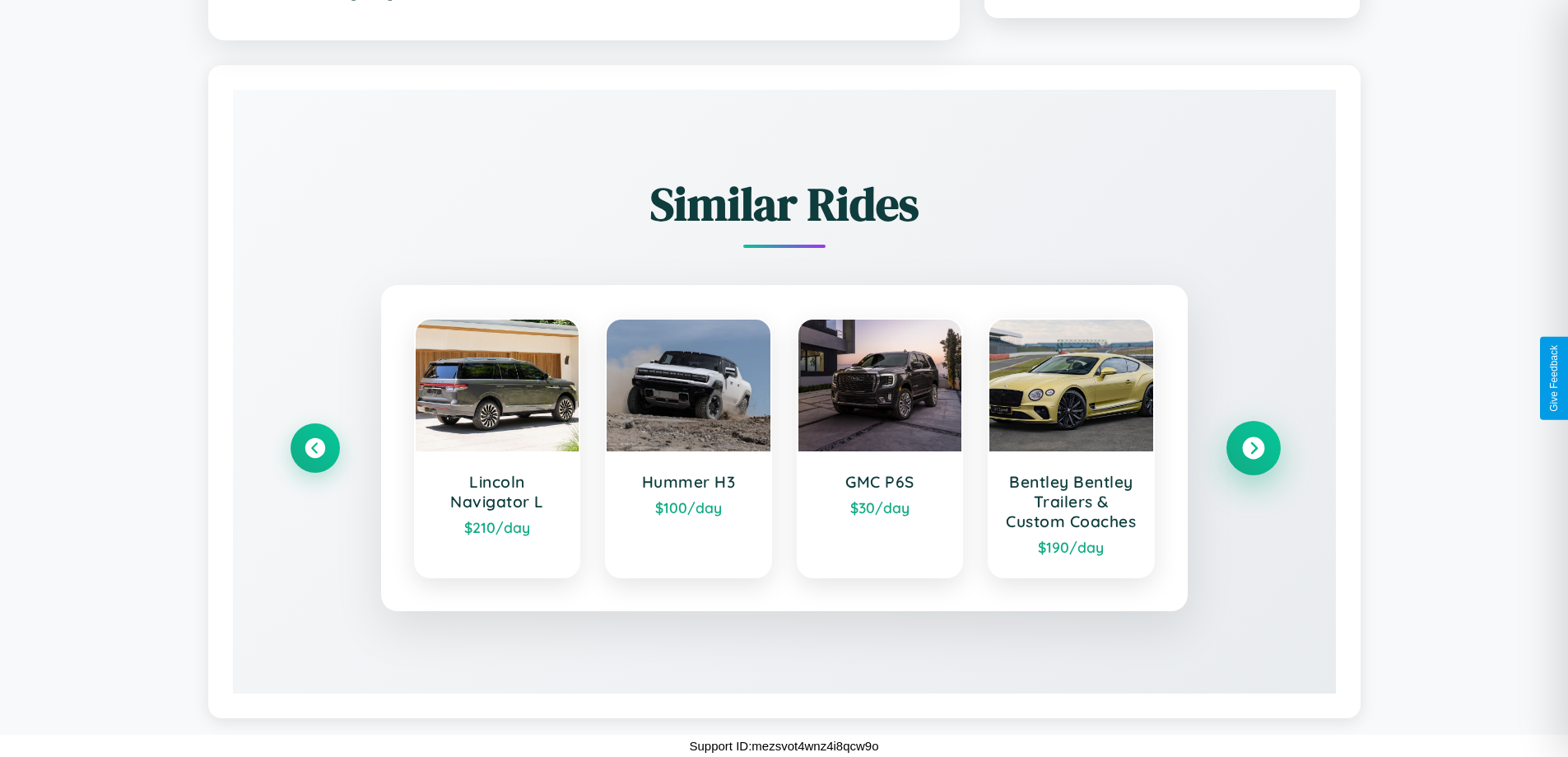
click at [1253, 439] on icon at bounding box center [1253, 449] width 22 height 22
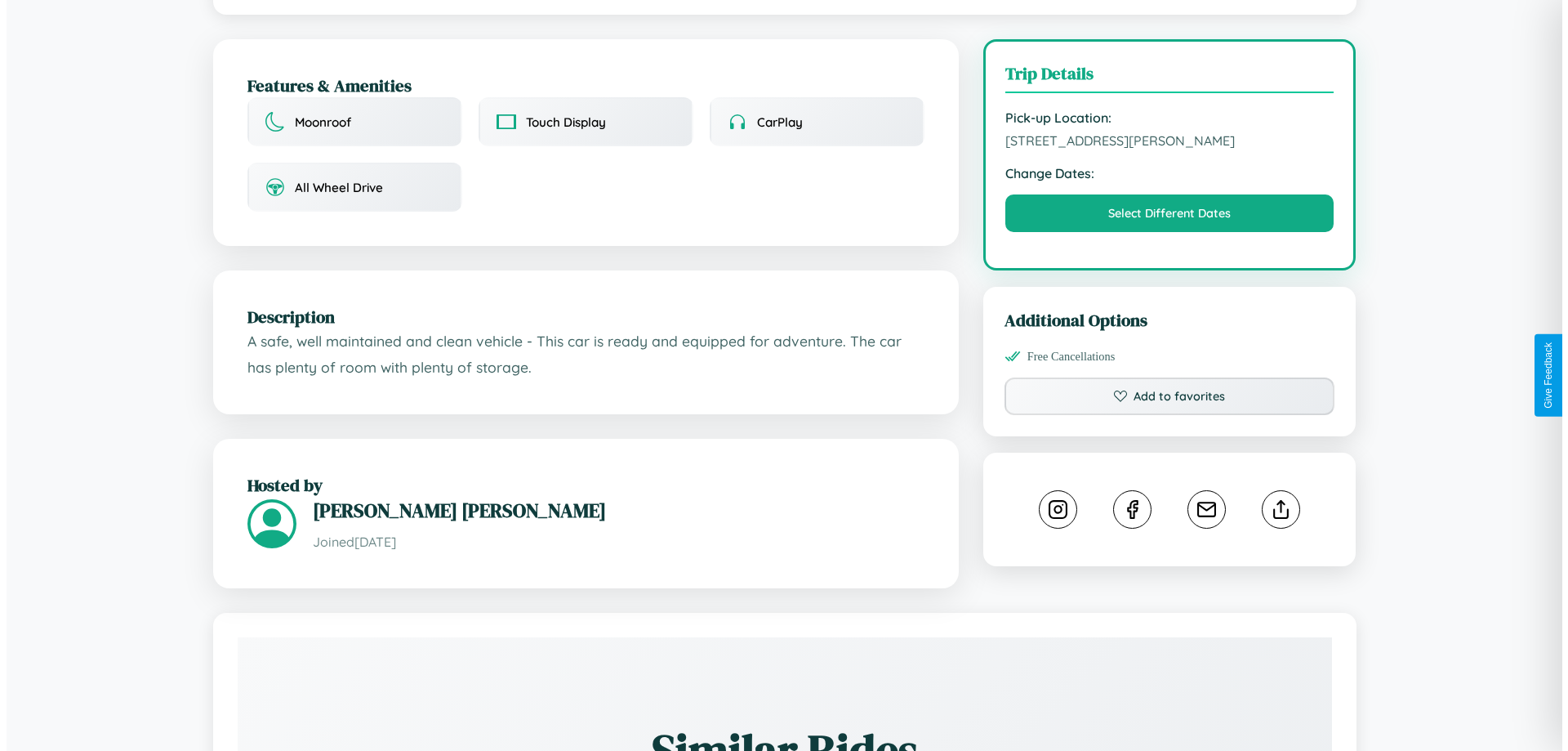
scroll to position [0, 0]
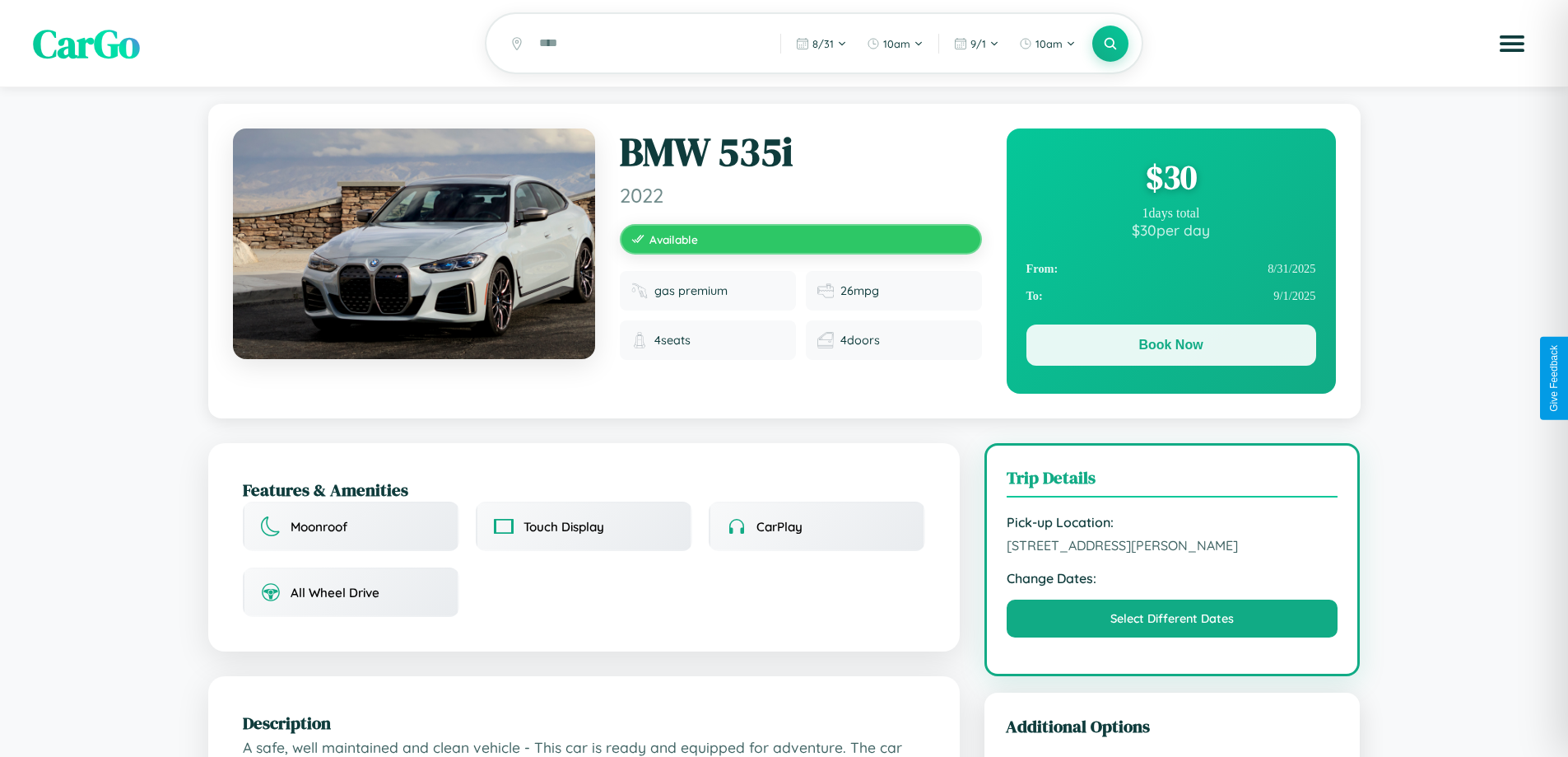
click at [1171, 347] on button "Book Now" at bounding box center [1171, 344] width 290 height 42
